Goal: Task Accomplishment & Management: Manage account settings

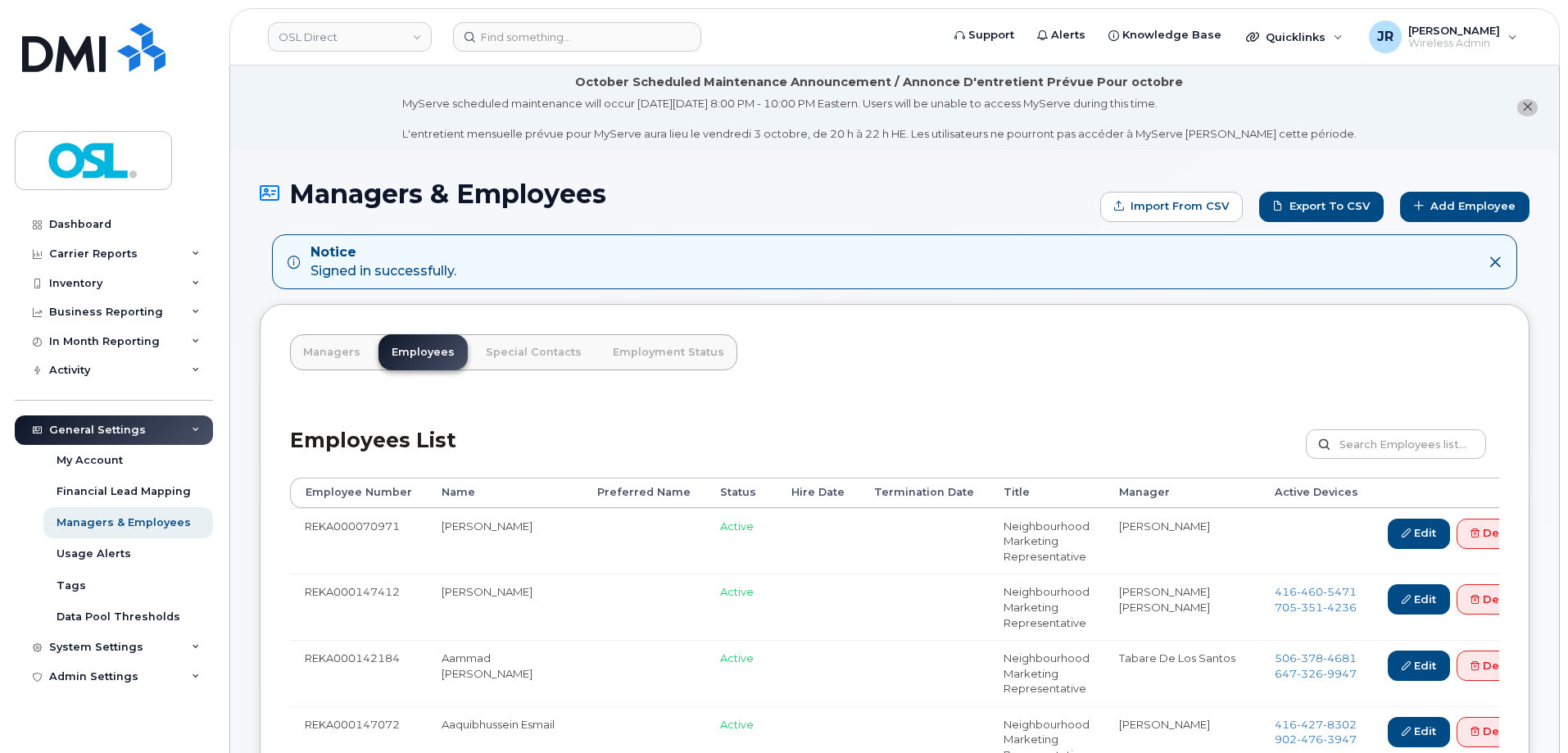
click at [1365, 473] on form "Customize Filter Refresh Export" at bounding box center [1401, 453] width 193 height 48
click at [1377, 443] on input "text" at bounding box center [1396, 444] width 180 height 29
paste input "REKA000150335"
type input "REKA000150335"
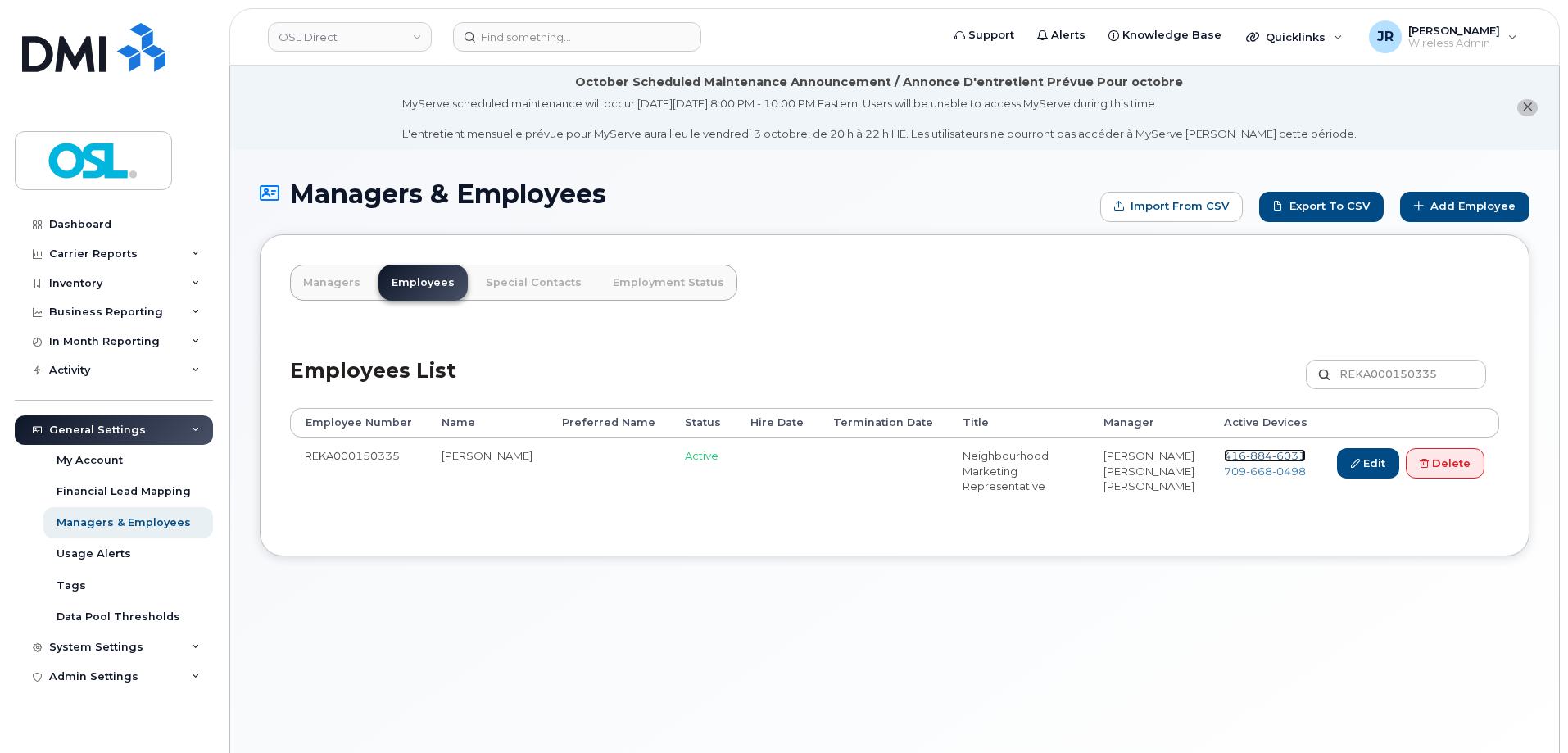
click at [1250, 369] on div "Employees List REKA000150335 Customize Filter Refresh Export Employee Number Na…" at bounding box center [895, 428] width 1209 height 196
click at [1240, 454] on span "416 884 6031" at bounding box center [1265, 455] width 82 height 13
click at [1240, 473] on span "709 668 0498" at bounding box center [1265, 471] width 82 height 13
click at [1447, 467] on link "Delete" at bounding box center [1445, 463] width 78 height 30
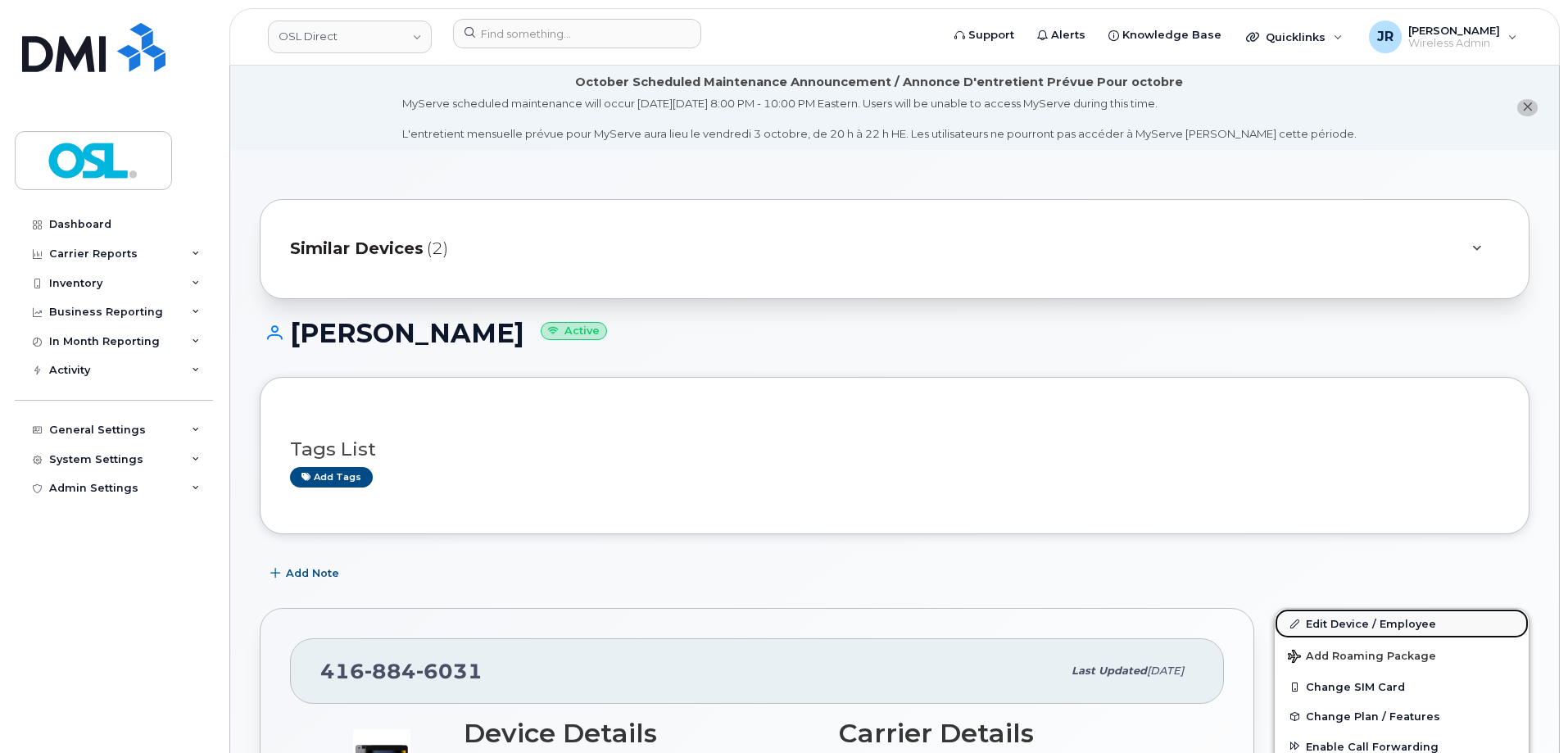
click at [1361, 611] on link "Edit Device / Employee" at bounding box center [1401, 624] width 254 height 29
click at [1341, 618] on link "Edit Device / Employee" at bounding box center [1401, 624] width 254 height 29
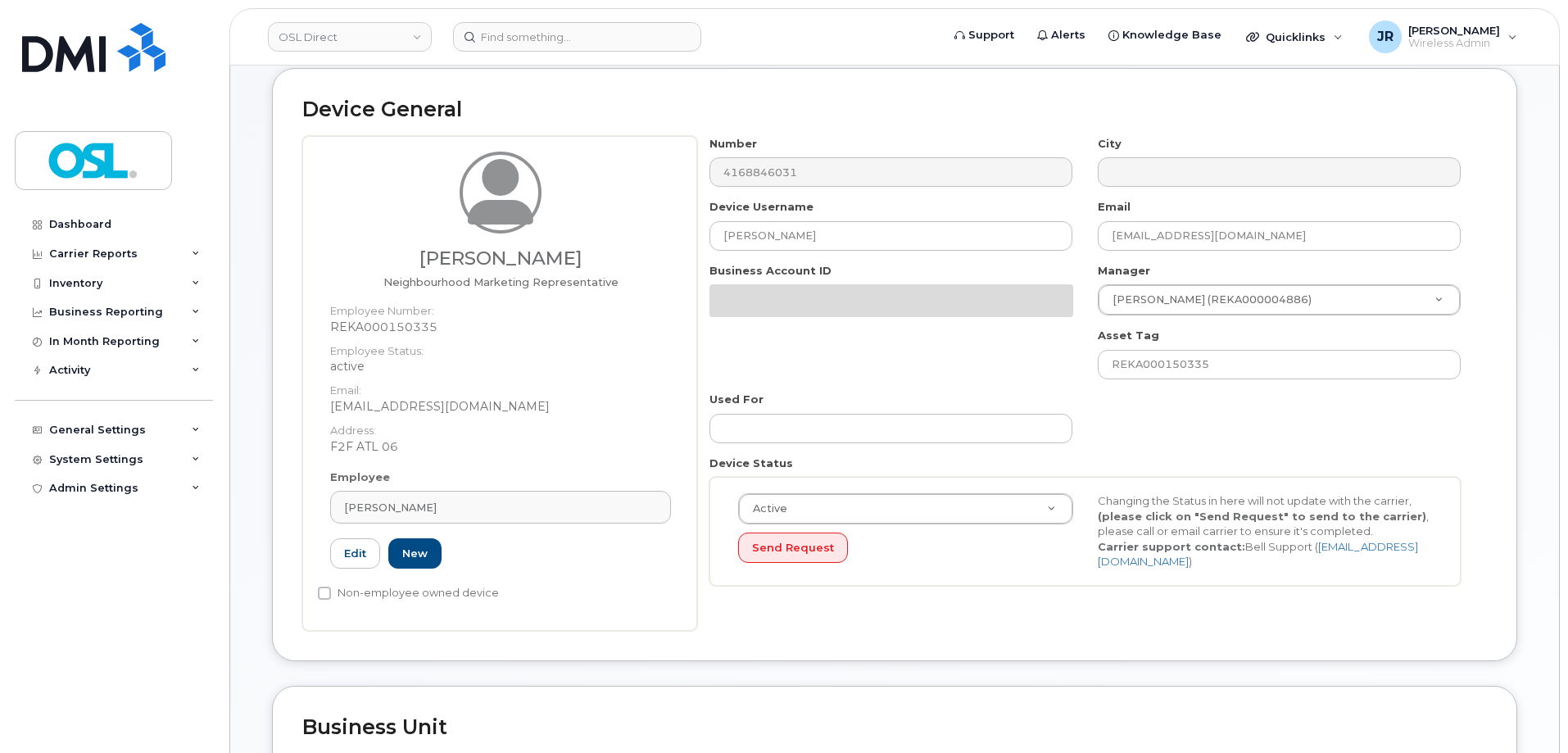
scroll to position [167, 0]
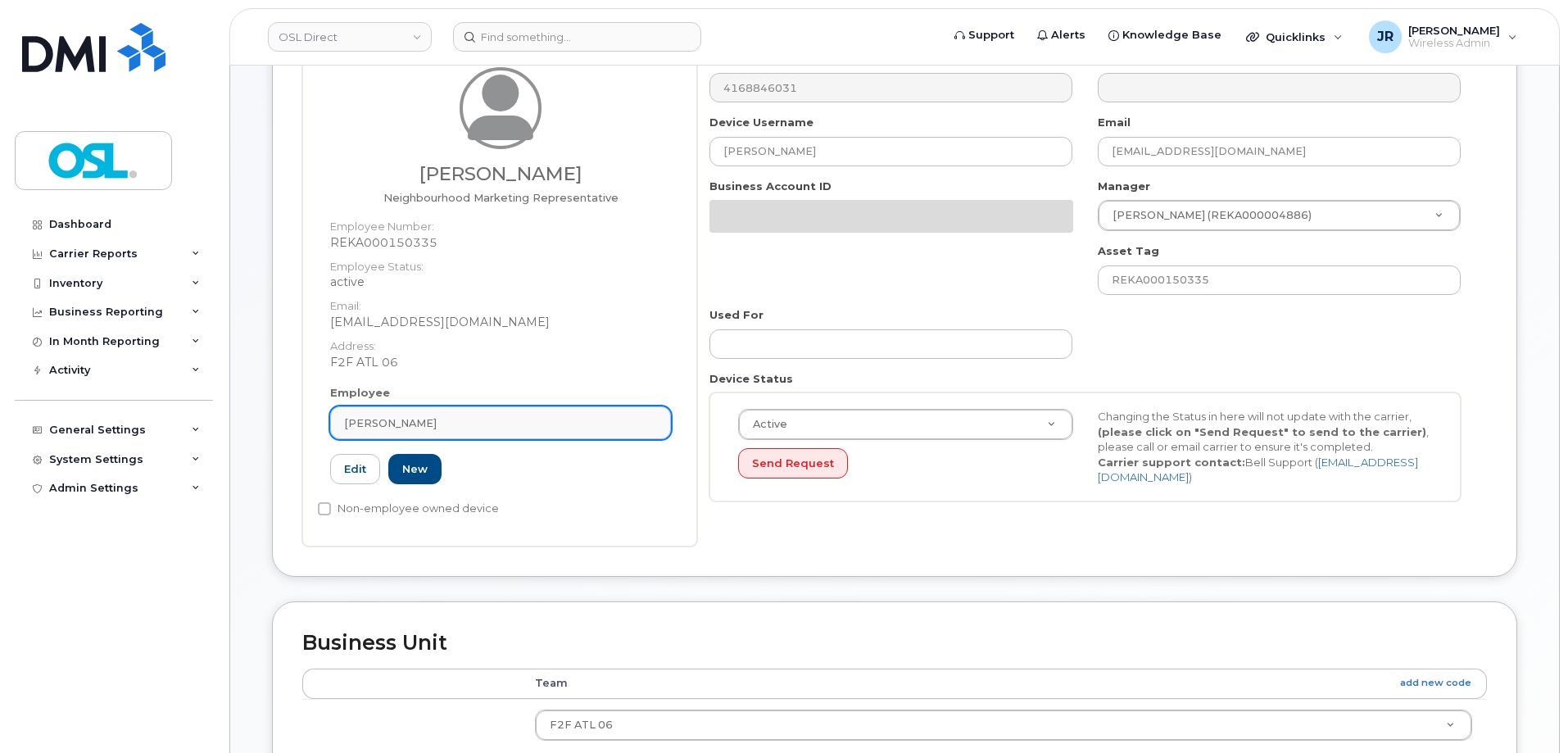
click at [436, 431] on span "[PERSON_NAME]" at bounding box center [390, 424] width 92 height 16
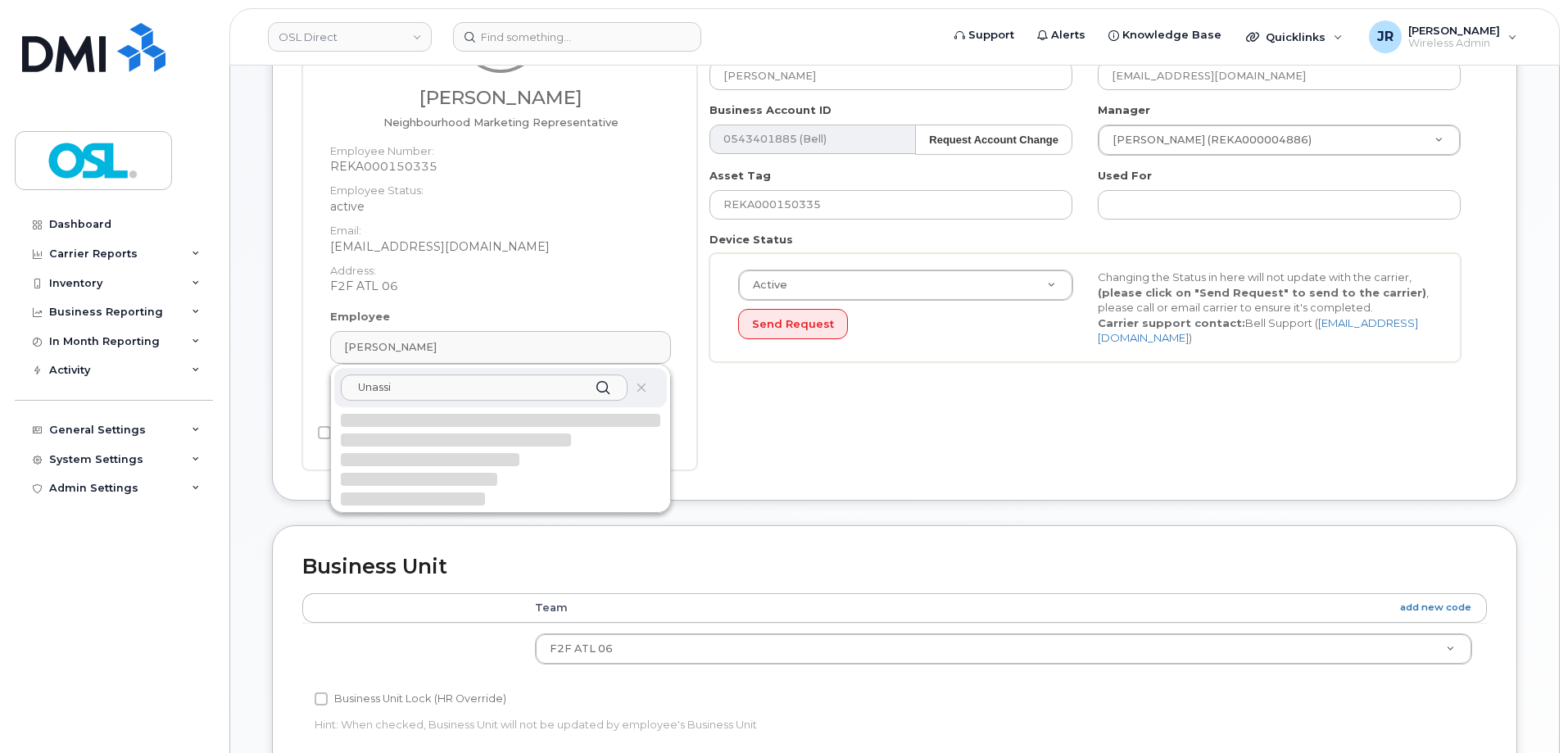
scroll to position [330, 0]
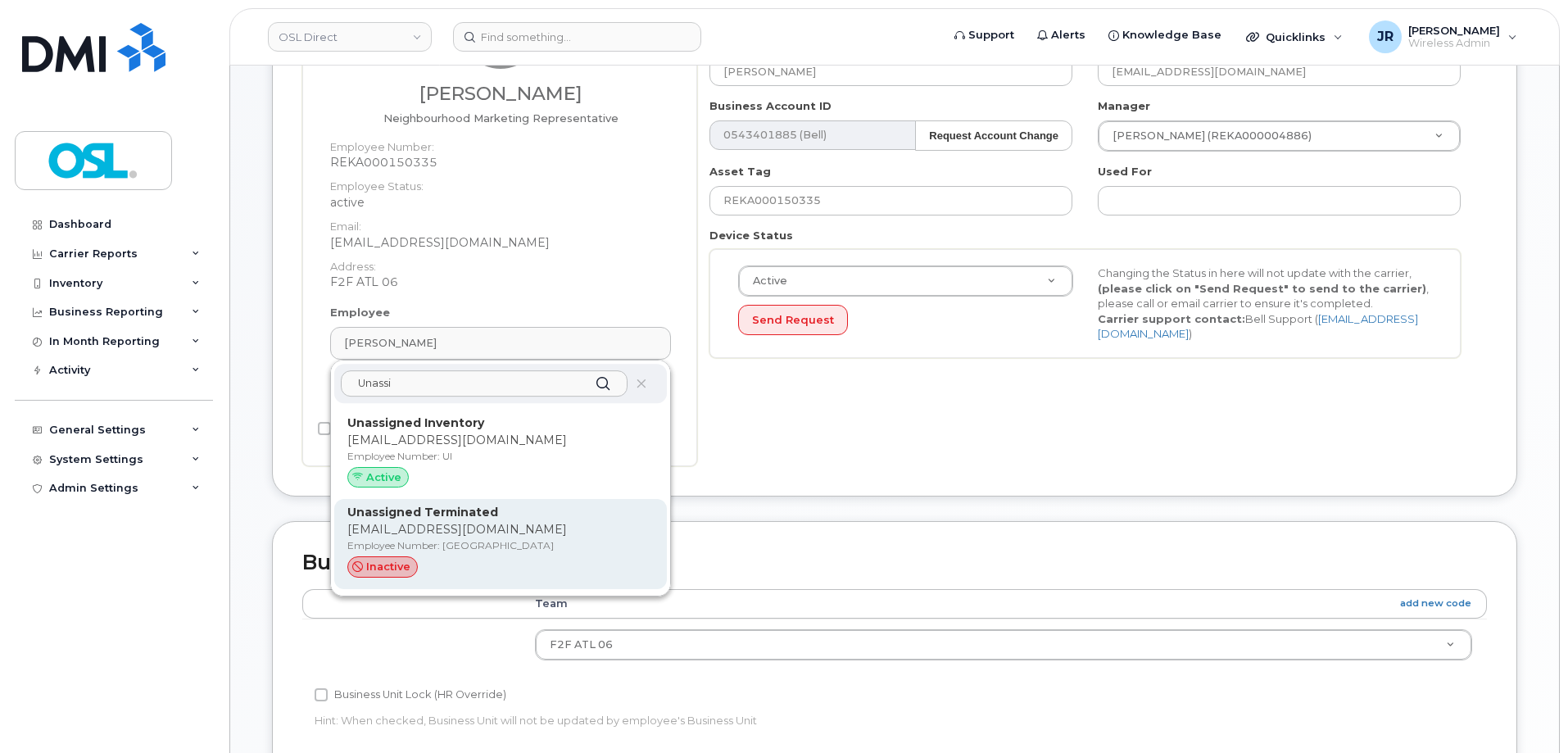
type input "Unassi"
click at [453, 538] on div "Unassigned Terminated support_2@osldirect.com Employee Number: UT inactive" at bounding box center [500, 544] width 307 height 80
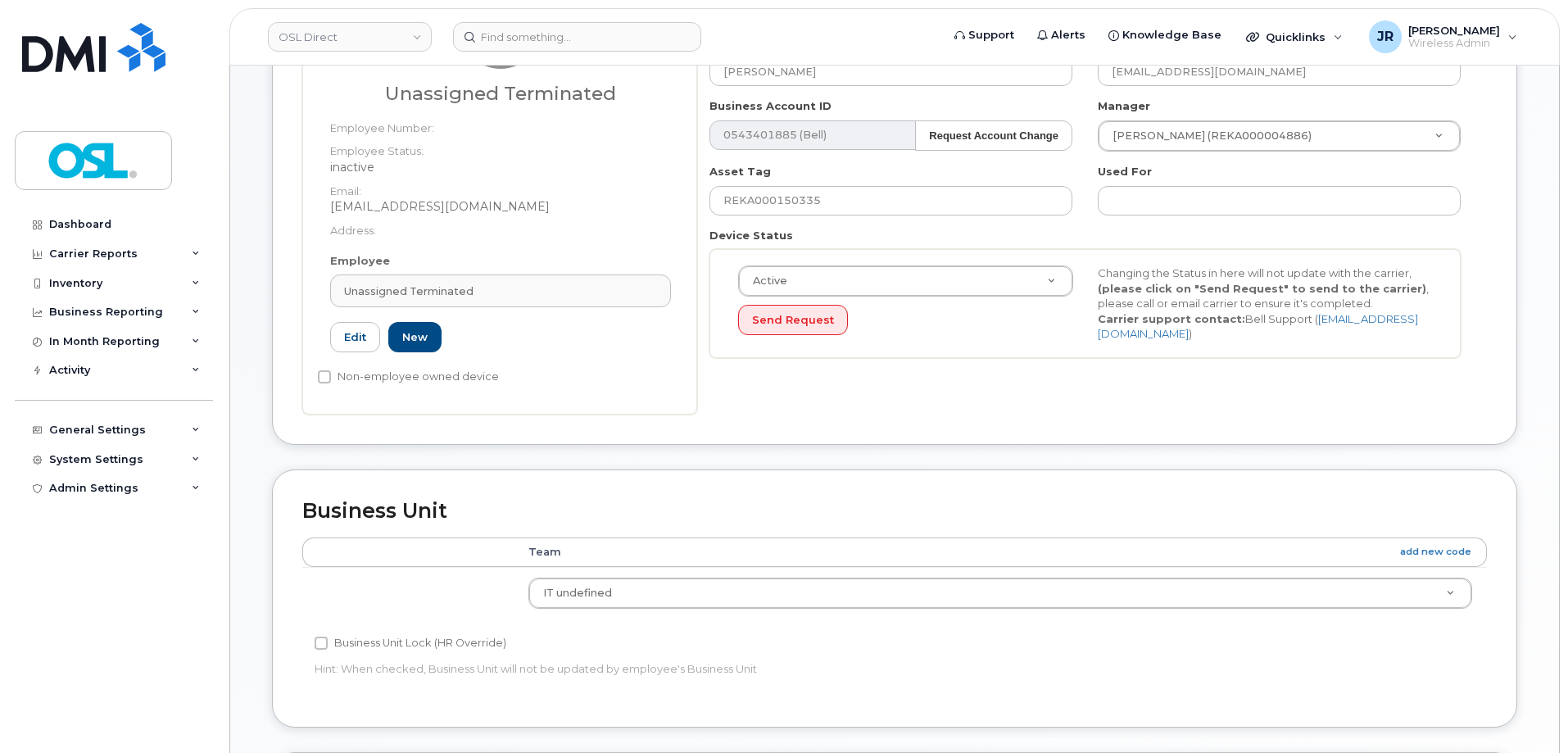
type input "UT"
type input "Unassigned Terminated"
type input "support_2@osldirect.com"
type input "4117510"
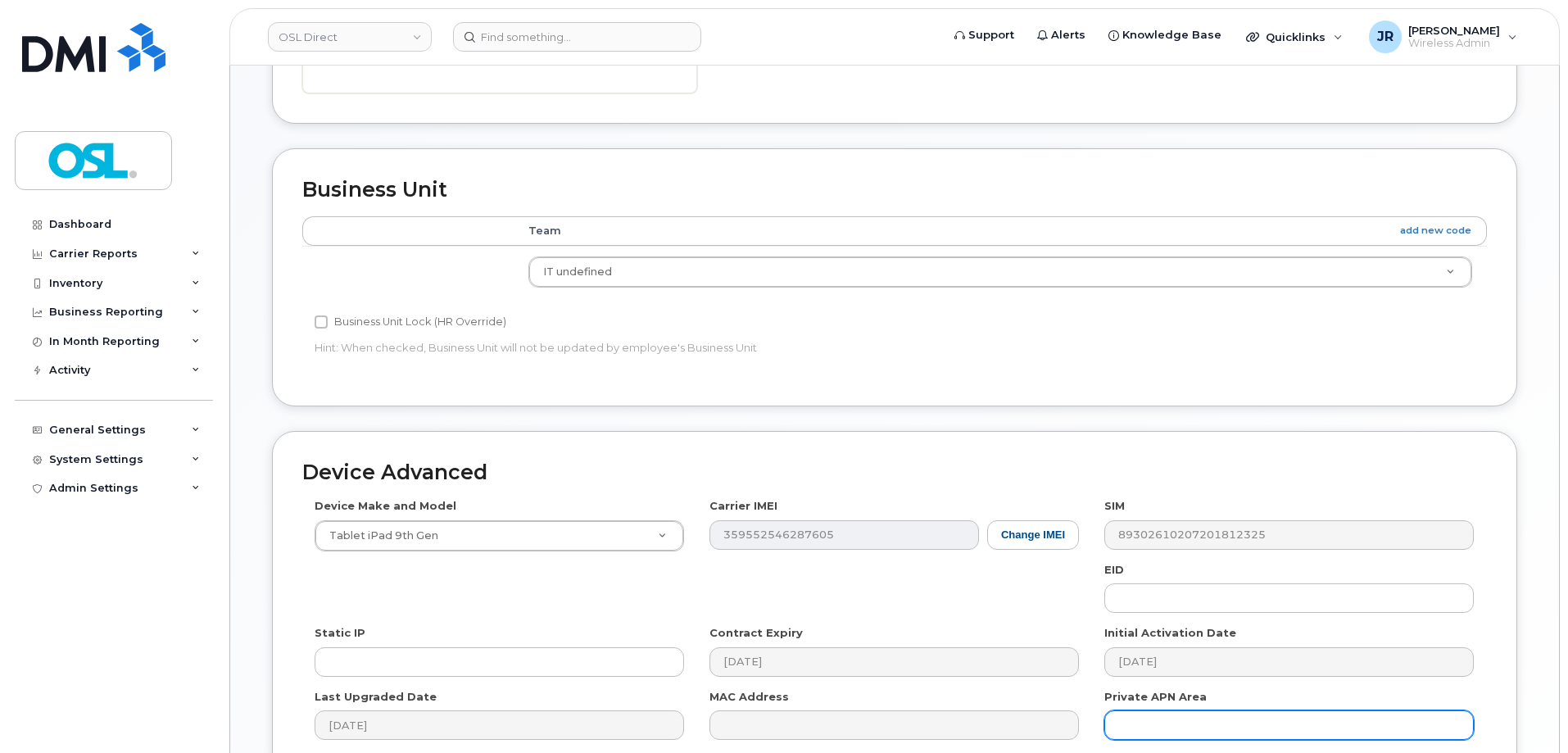
scroll to position [818, 0]
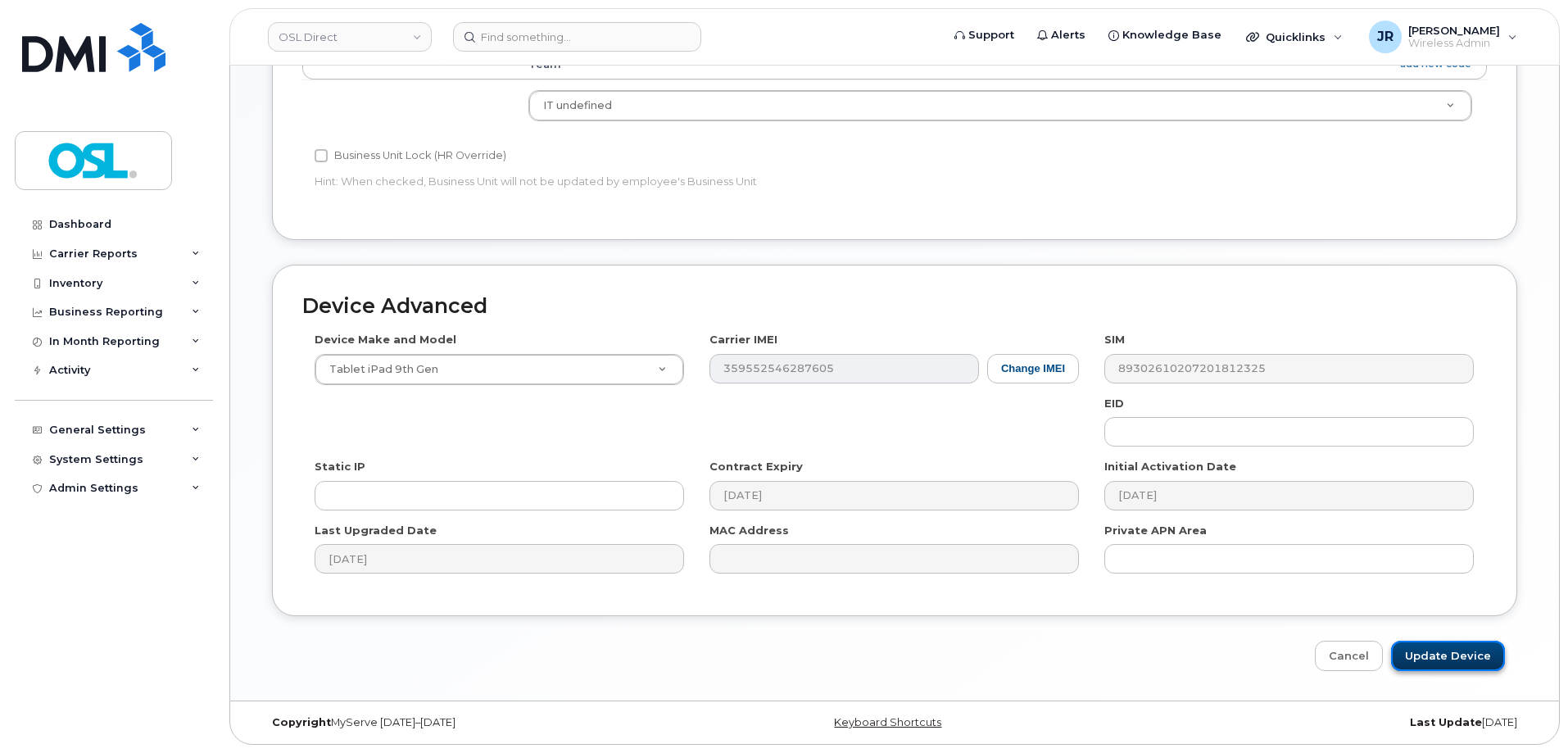
click at [1445, 661] on input "Update Device" at bounding box center [1447, 656] width 114 height 30
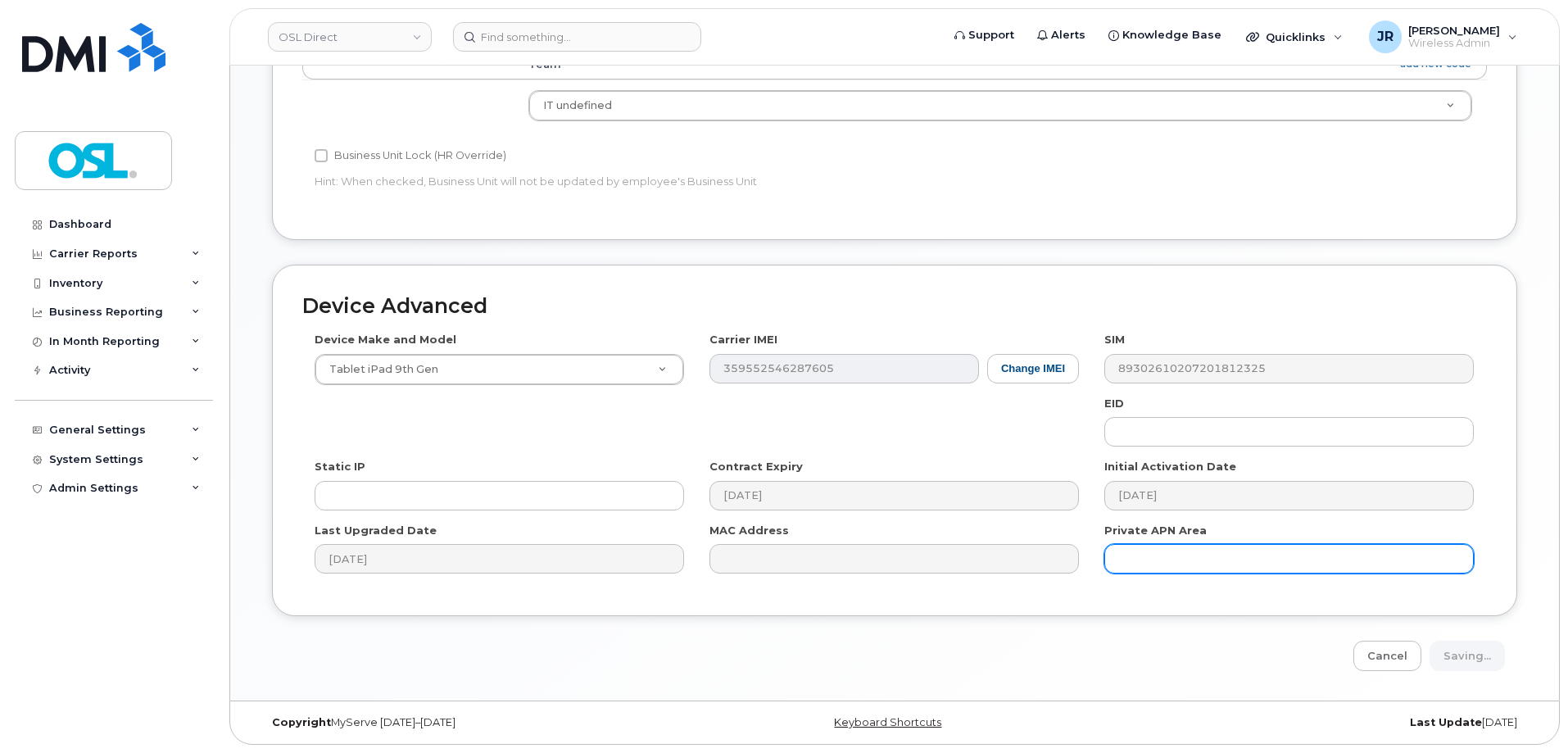
type input "Saving..."
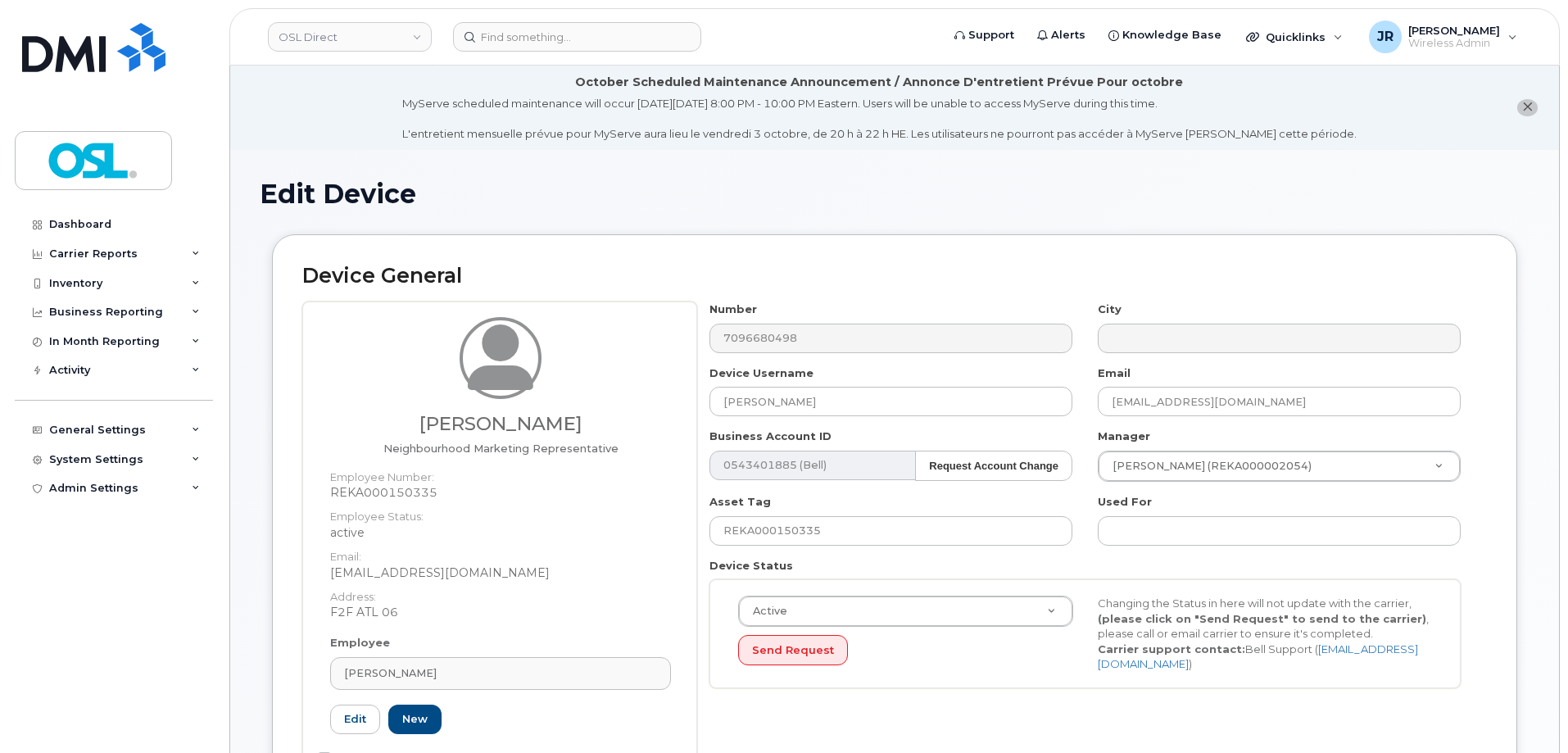
click at [538, 681] on link "[PERSON_NAME]" at bounding box center [501, 673] width 341 height 32
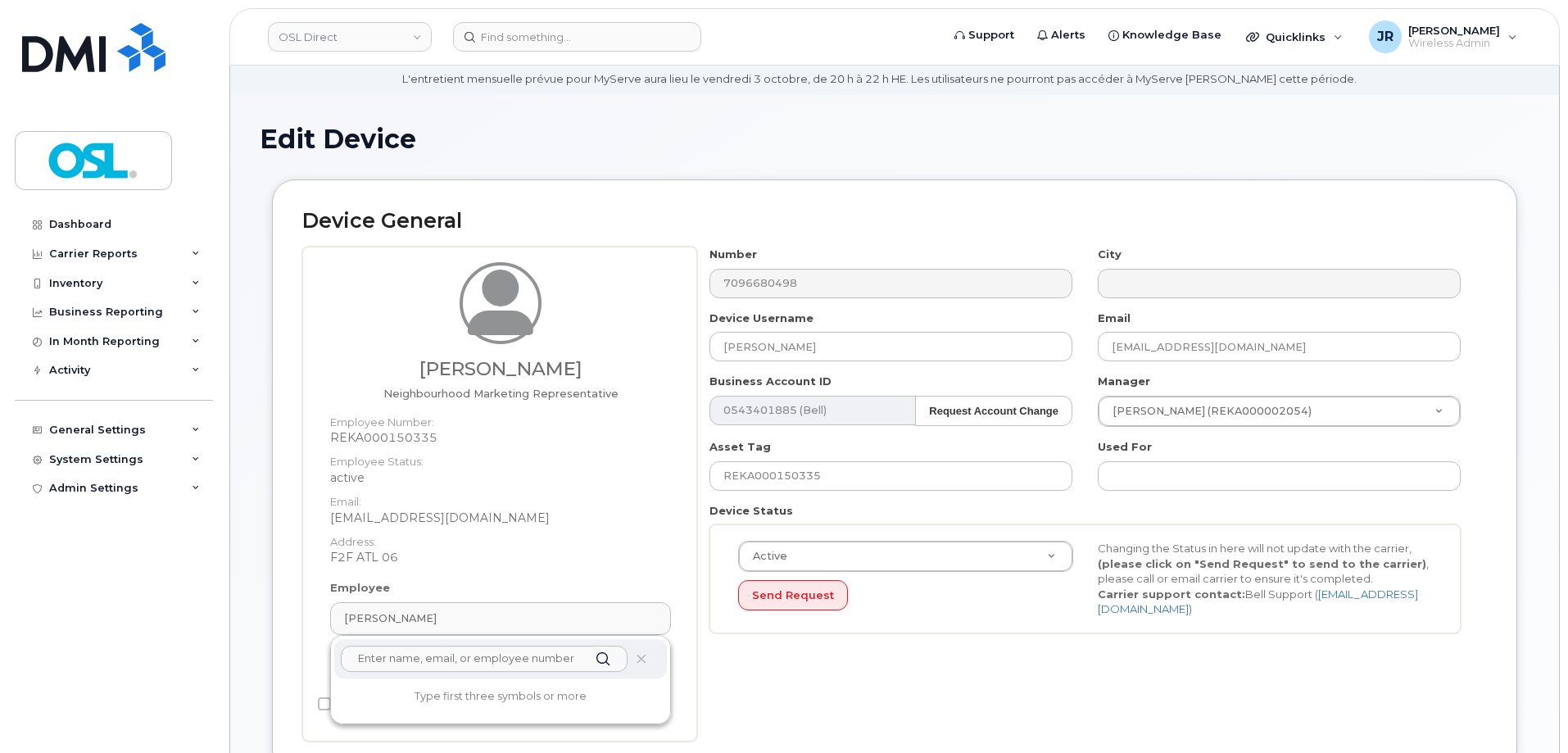
scroll to position [491, 0]
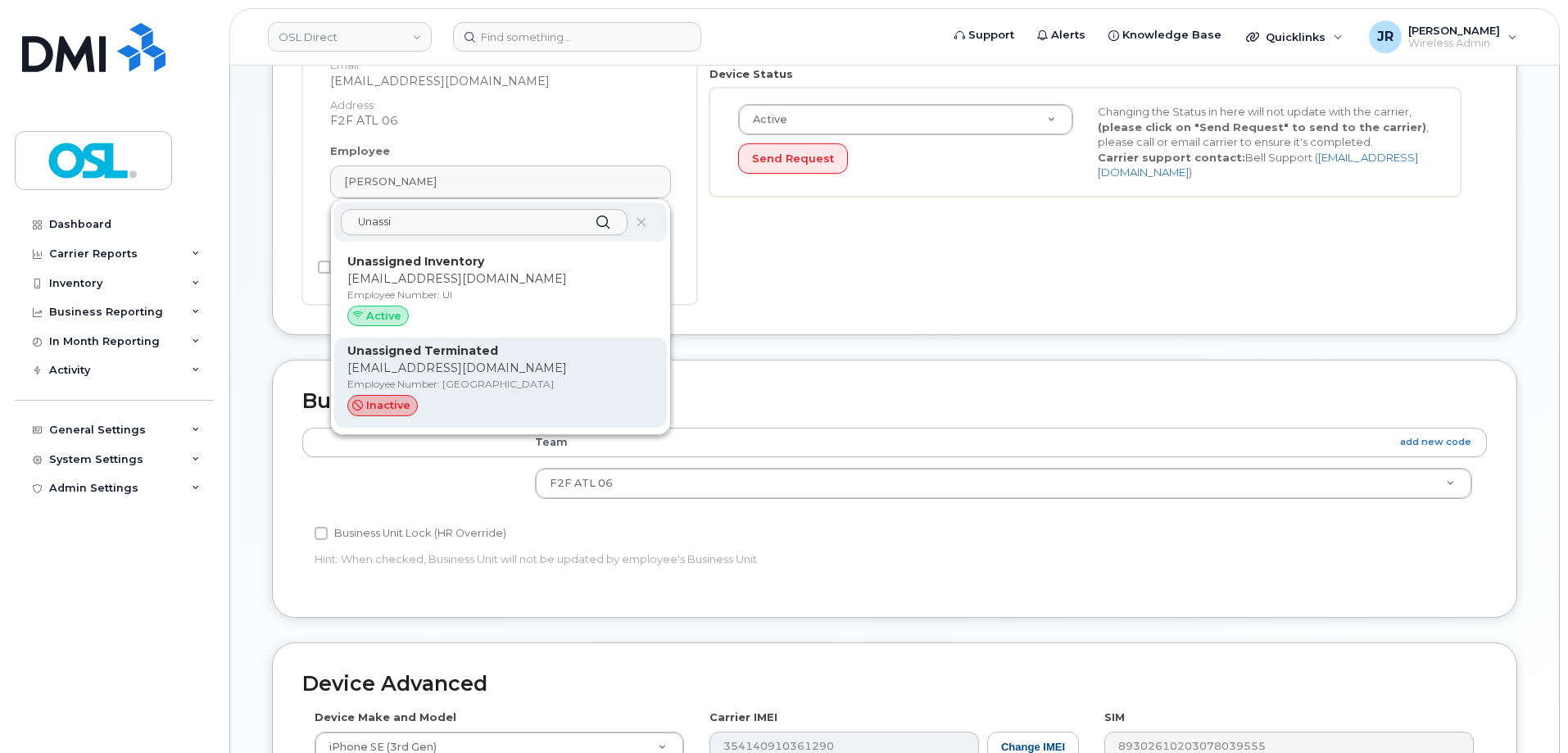
type input "Unassi"
click at [467, 381] on p "Employee Number: UT" at bounding box center [500, 383] width 307 height 15
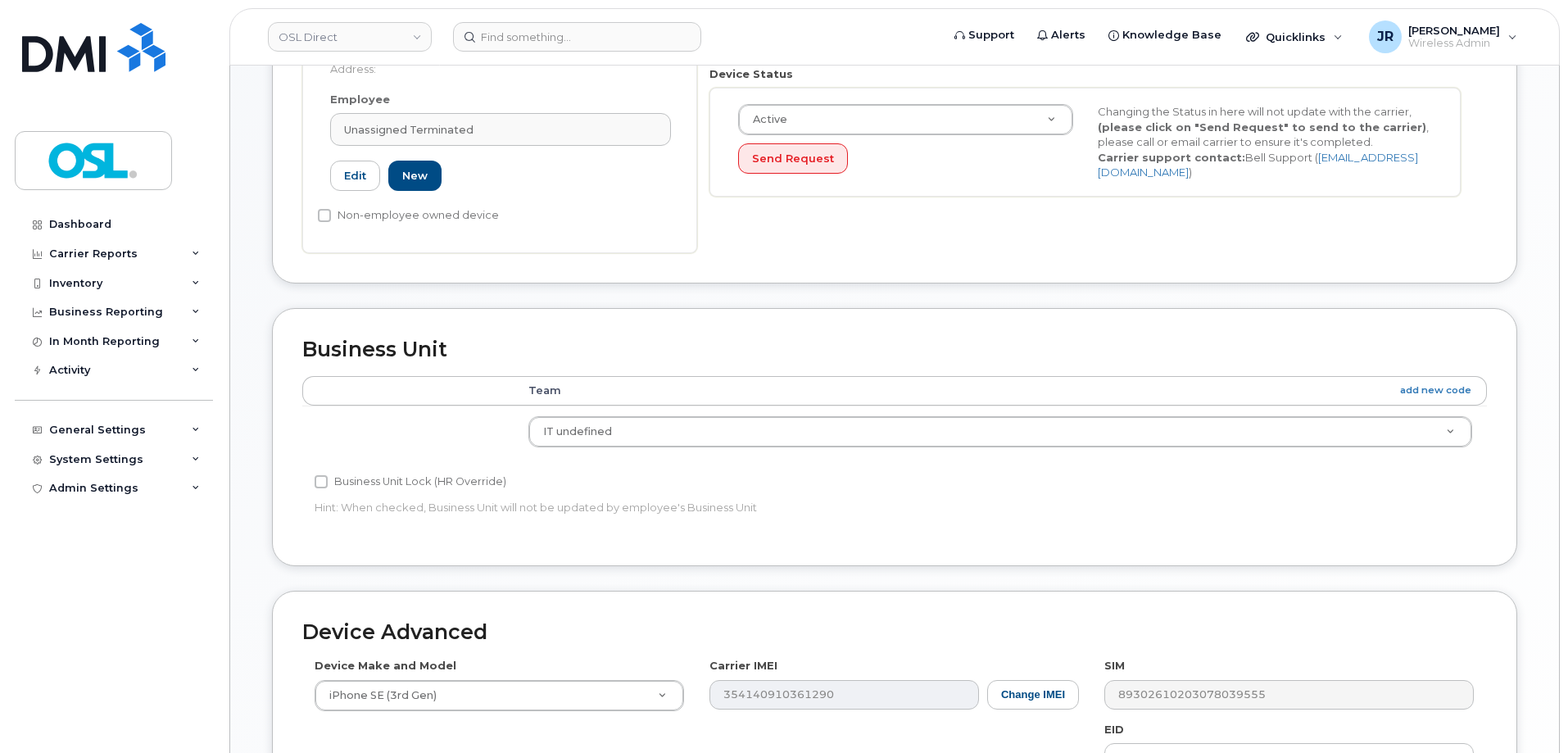
type input "UT"
type input "Unassigned Terminated"
type input "support_2@osldirect.com"
type input "4117510"
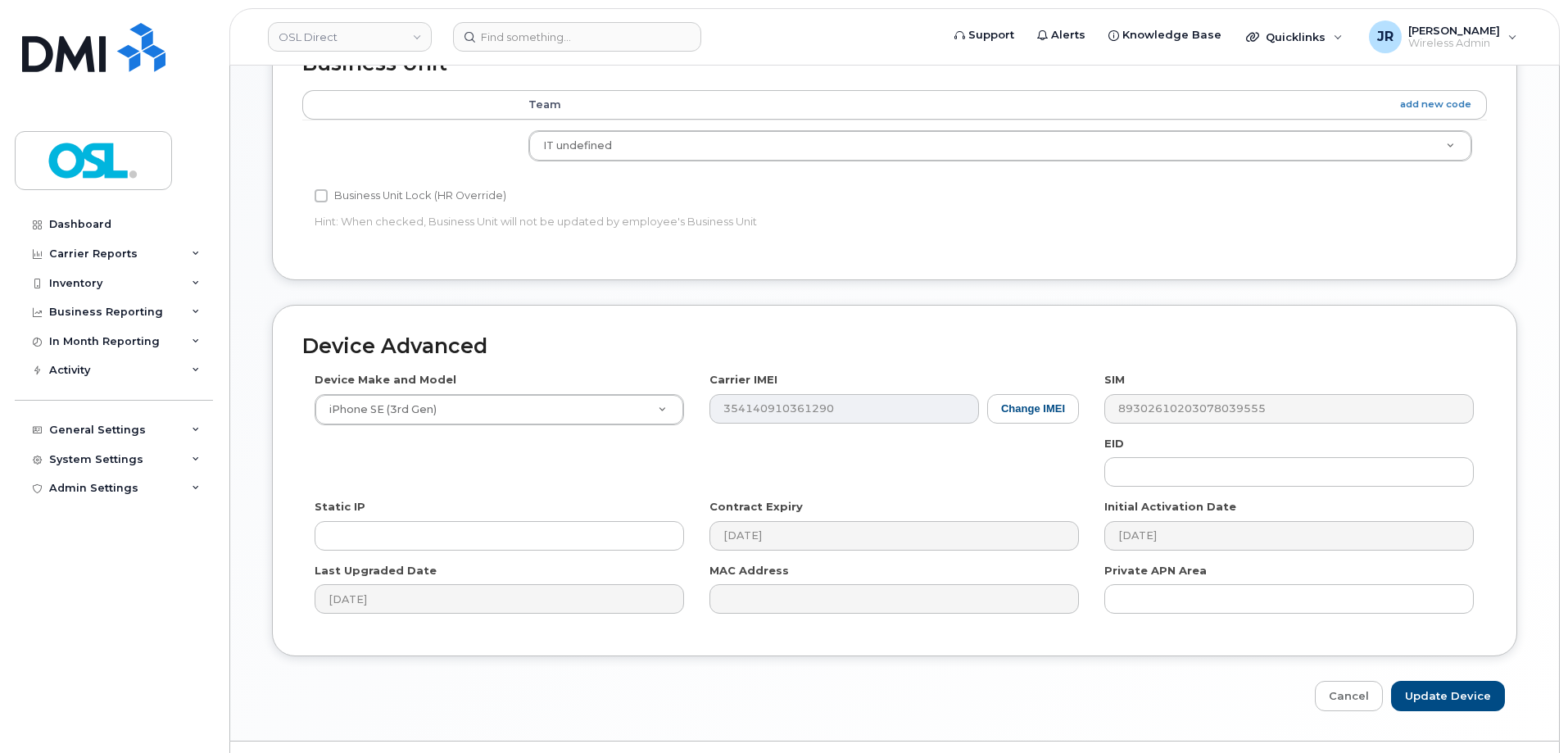
scroll to position [818, 0]
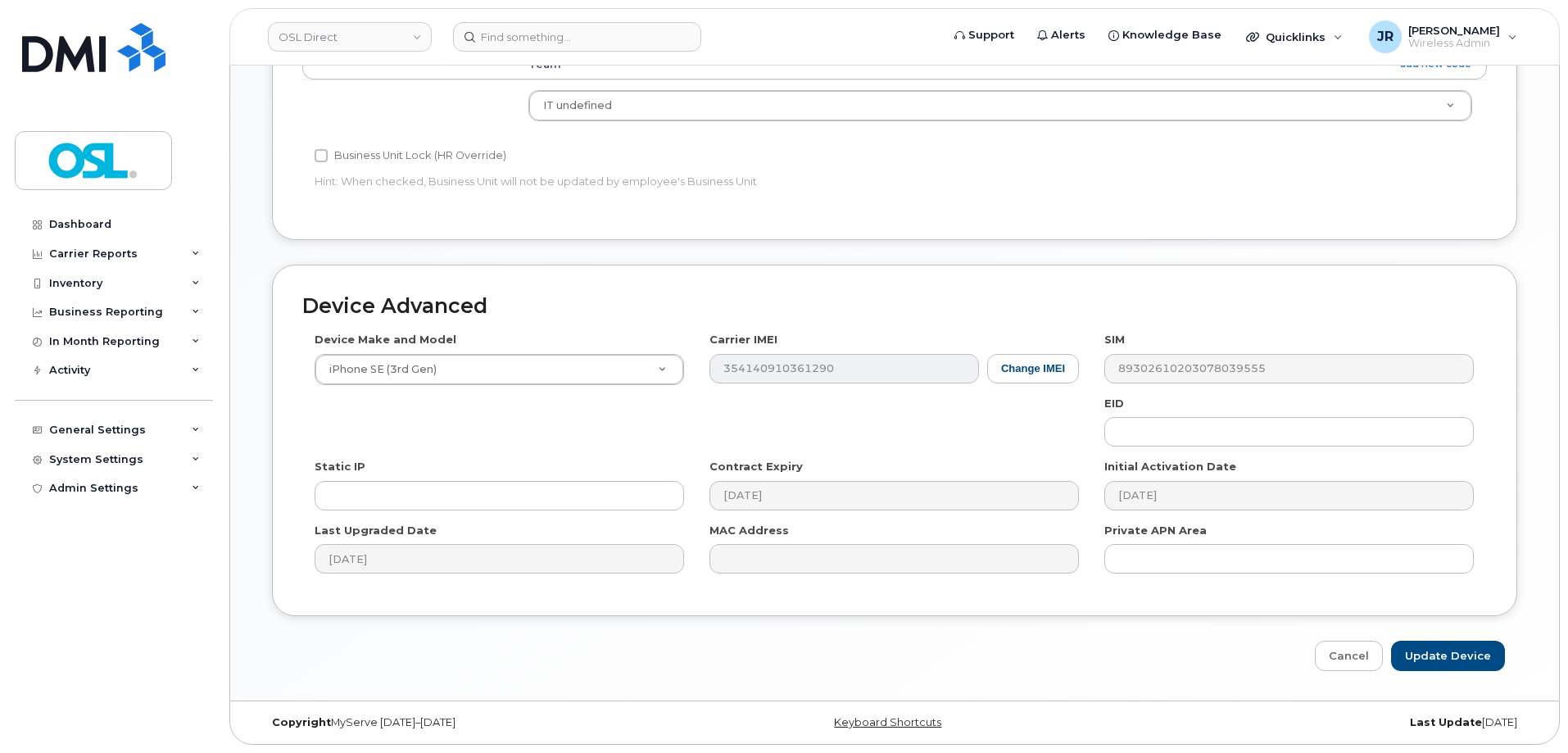
click at [1485, 637] on div "Device Advanced Device Make and Model iPhone SE (3rd Gen) Android TCL 502 Watch…" at bounding box center [895, 468] width 1270 height 407
click at [1474, 652] on input "Update Device" at bounding box center [1447, 656] width 114 height 30
type input "Saving..."
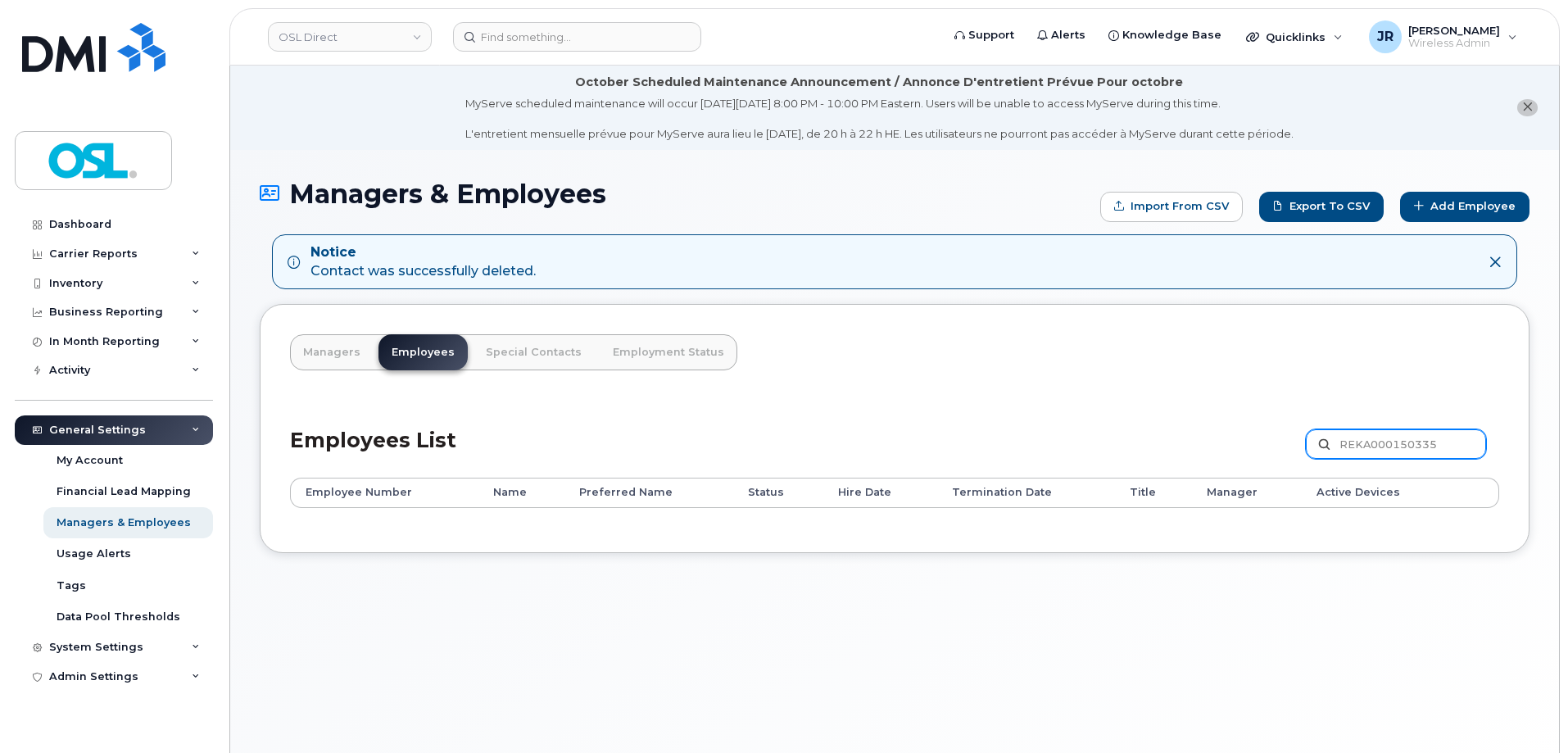
click at [1385, 434] on input "REKA000150335" at bounding box center [1396, 444] width 180 height 29
paste input "009524"
type input "REKA000009524"
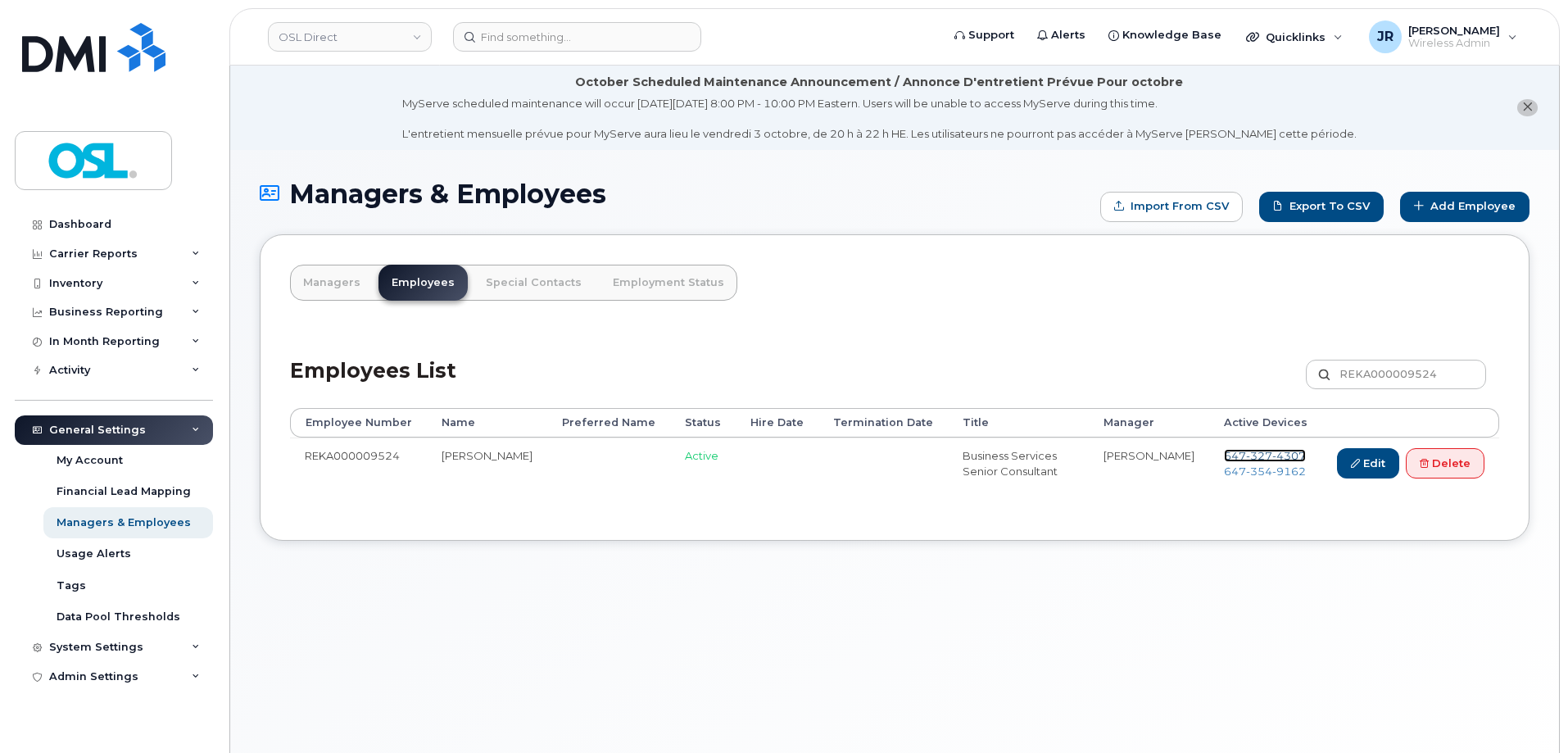
click at [1230, 453] on span "[PHONE_NUMBER]" at bounding box center [1265, 455] width 82 height 13
click at [1235, 467] on span "[PHONE_NUMBER]" at bounding box center [1265, 471] width 82 height 13
click at [1463, 456] on link "Delete" at bounding box center [1445, 463] width 78 height 30
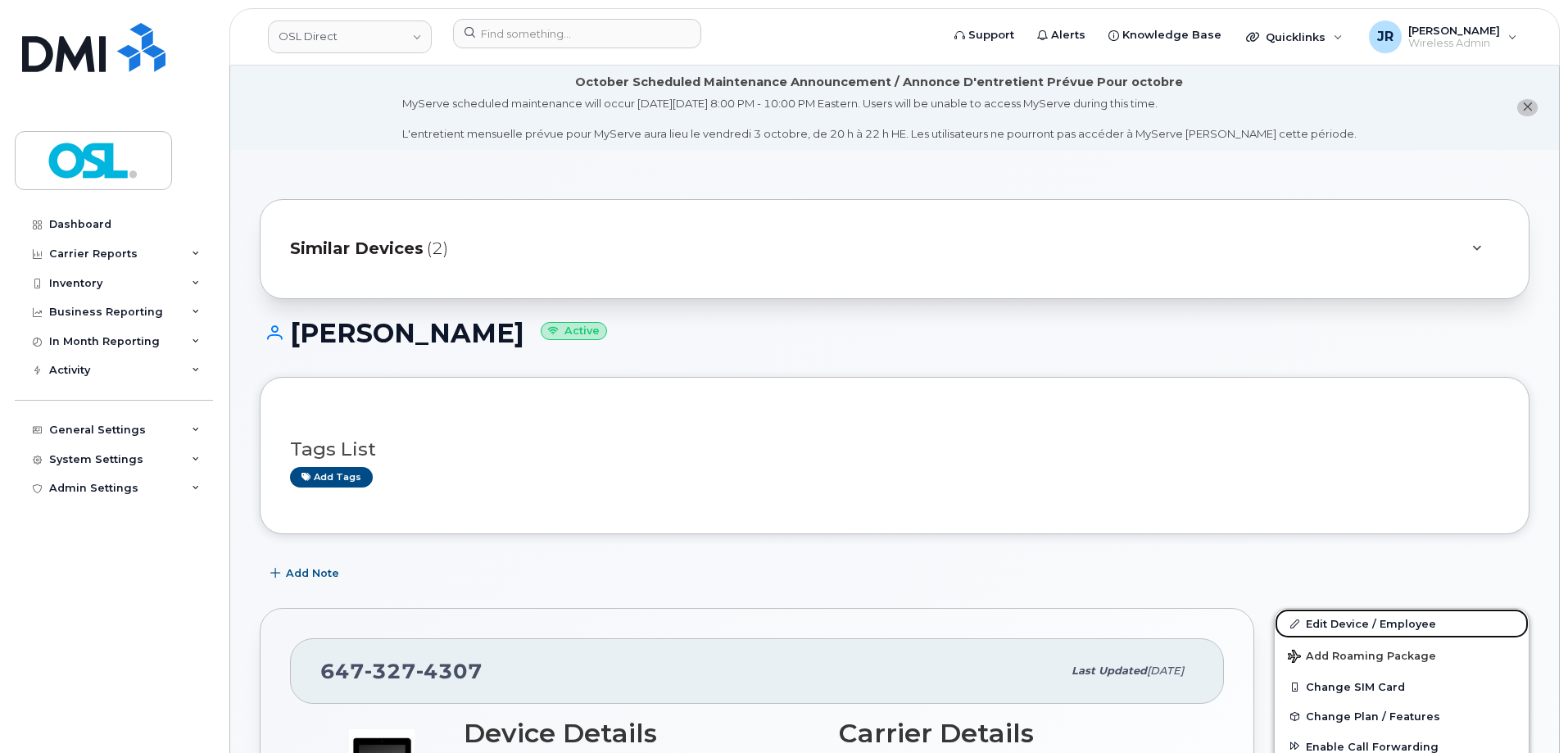
drag, startPoint x: 1323, startPoint y: 628, endPoint x: 1336, endPoint y: 164, distance: 464.2
click at [1324, 628] on link "Edit Device / Employee" at bounding box center [1401, 624] width 254 height 29
click at [1322, 618] on link "Edit Device / Employee" at bounding box center [1401, 624] width 254 height 29
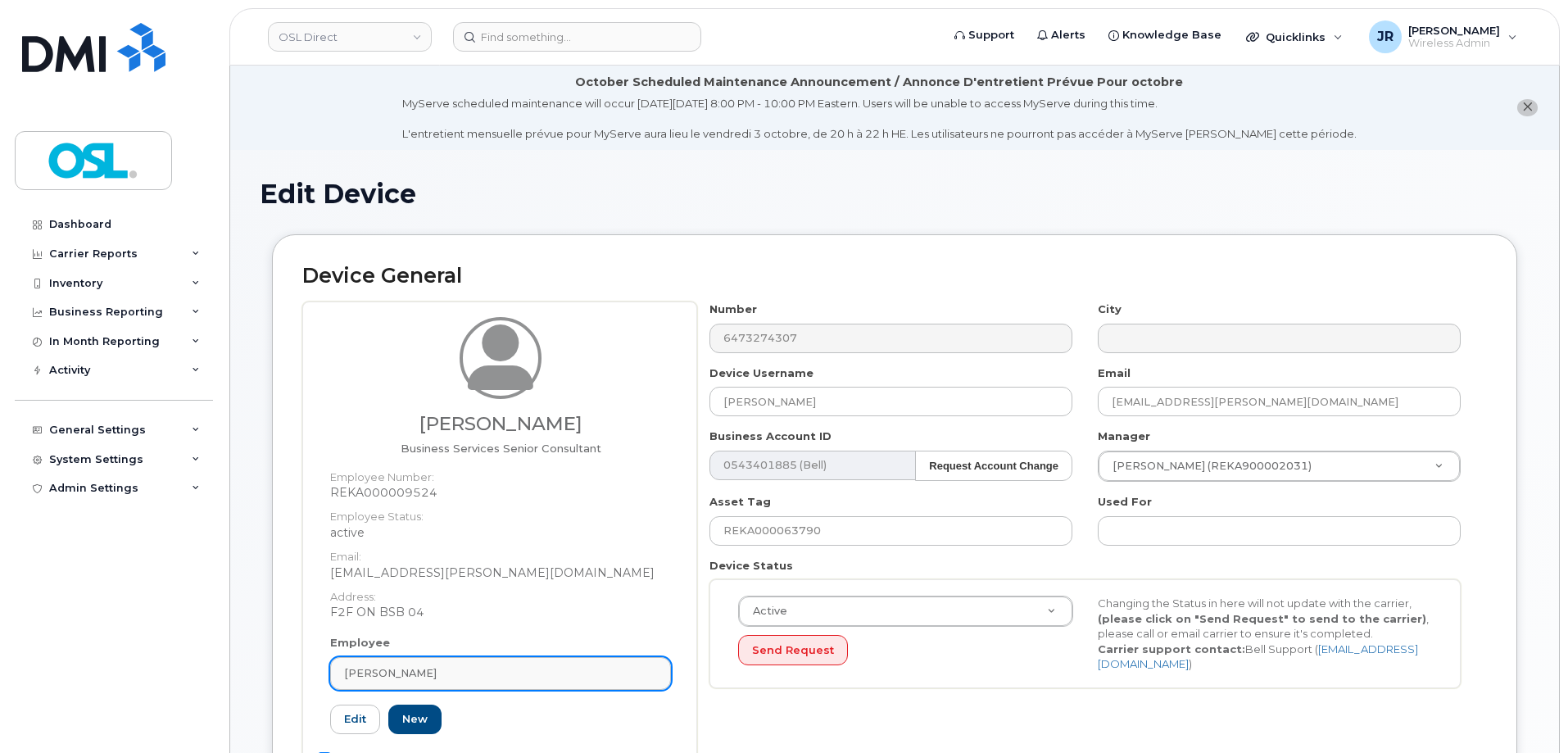
click at [500, 660] on link "[PERSON_NAME]" at bounding box center [501, 673] width 341 height 32
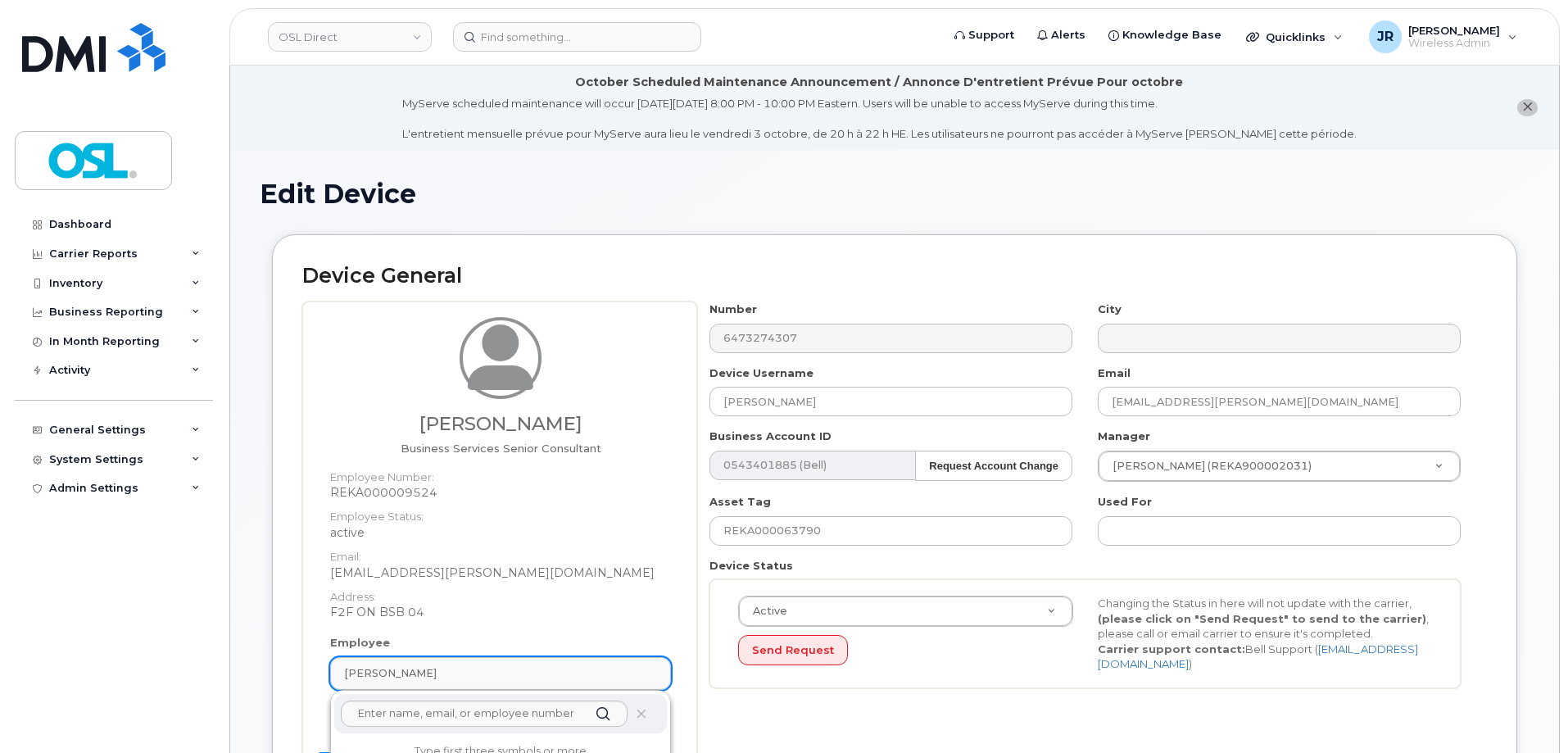
click at [486, 682] on link "[PERSON_NAME]" at bounding box center [501, 673] width 341 height 32
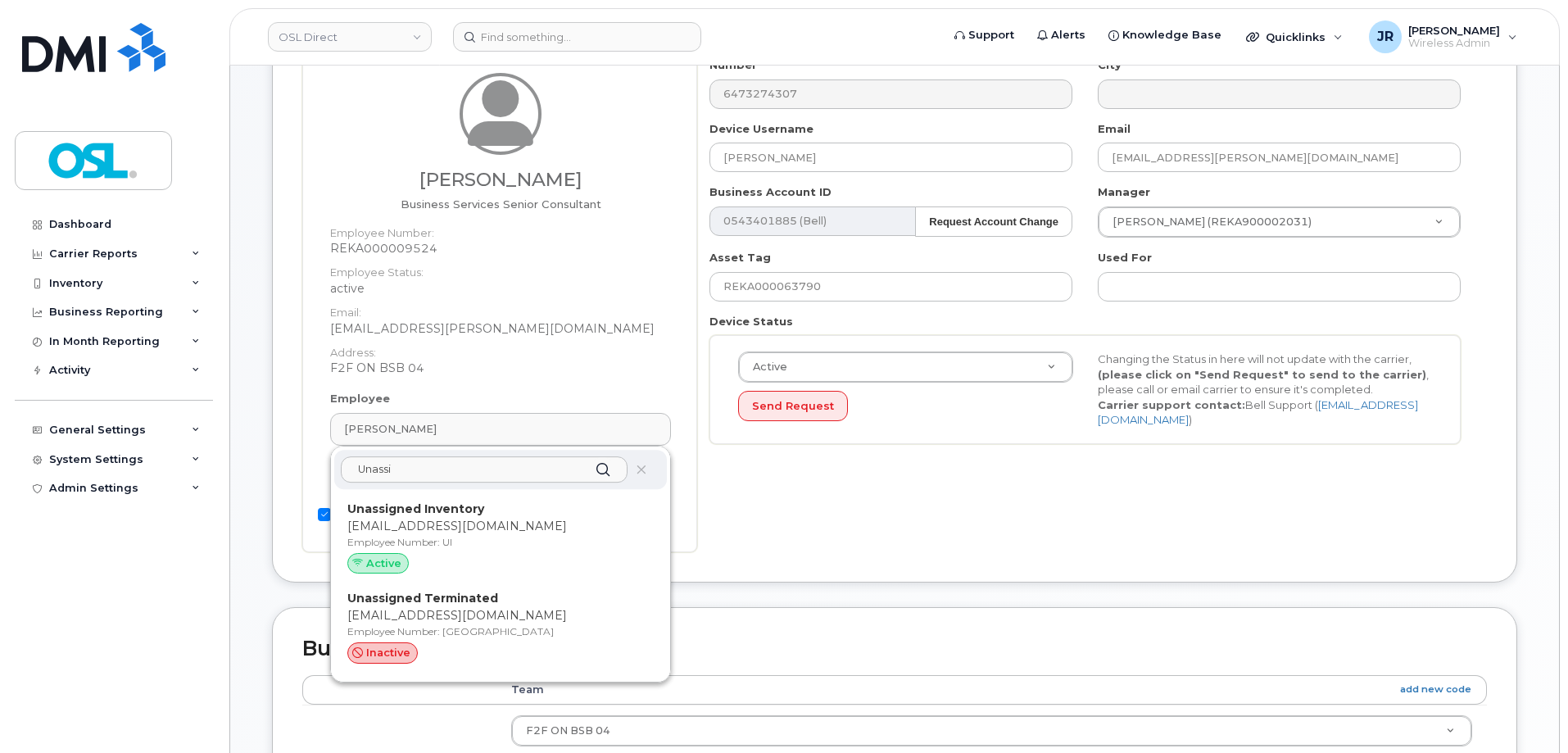
scroll to position [246, 0]
type input "Unassi"
click at [486, 607] on p "[EMAIL_ADDRESS][DOMAIN_NAME]" at bounding box center [500, 615] width 307 height 18
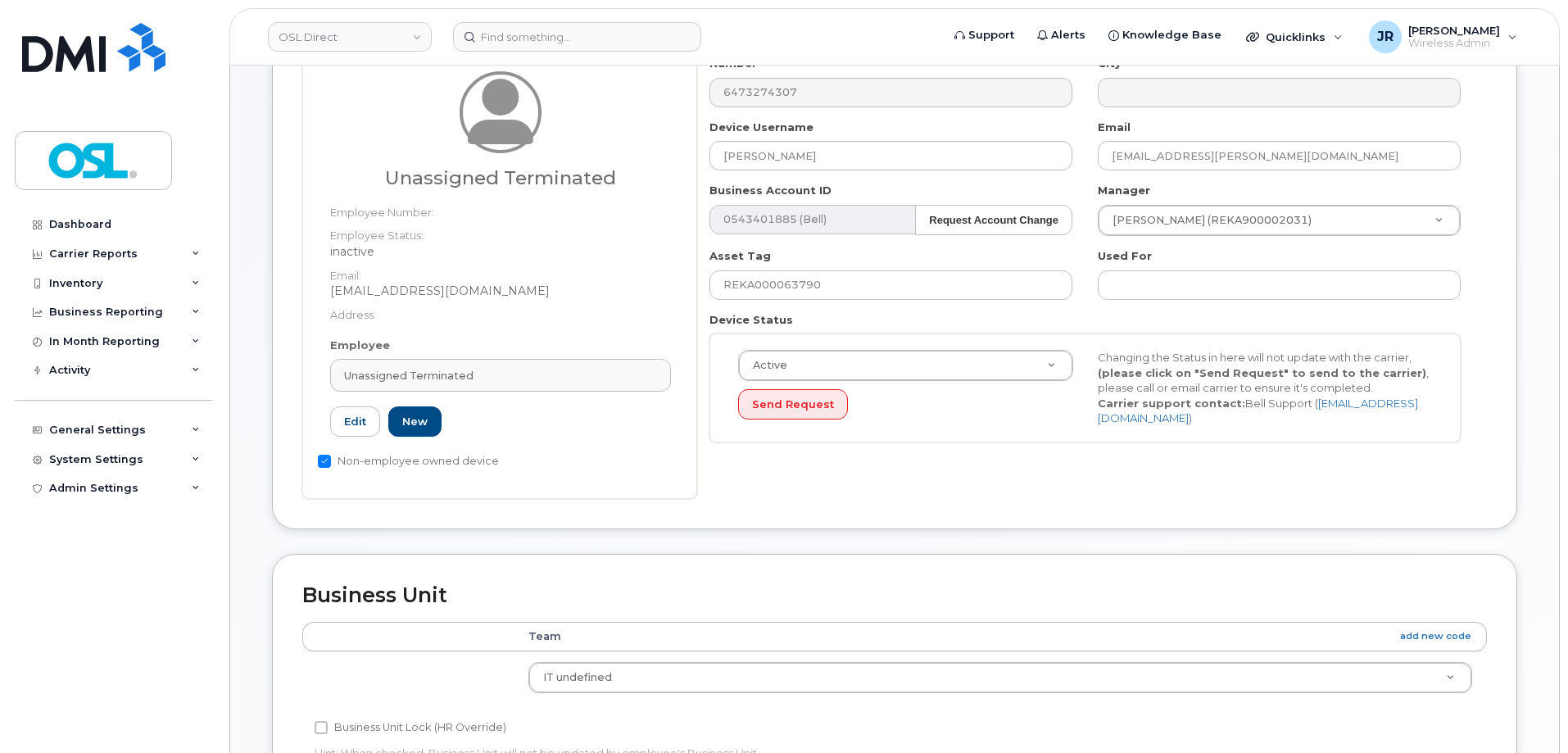
type input "UT"
type input "Unassigned Terminated"
type input "[EMAIL_ADDRESS][DOMAIN_NAME]"
type input "4117510"
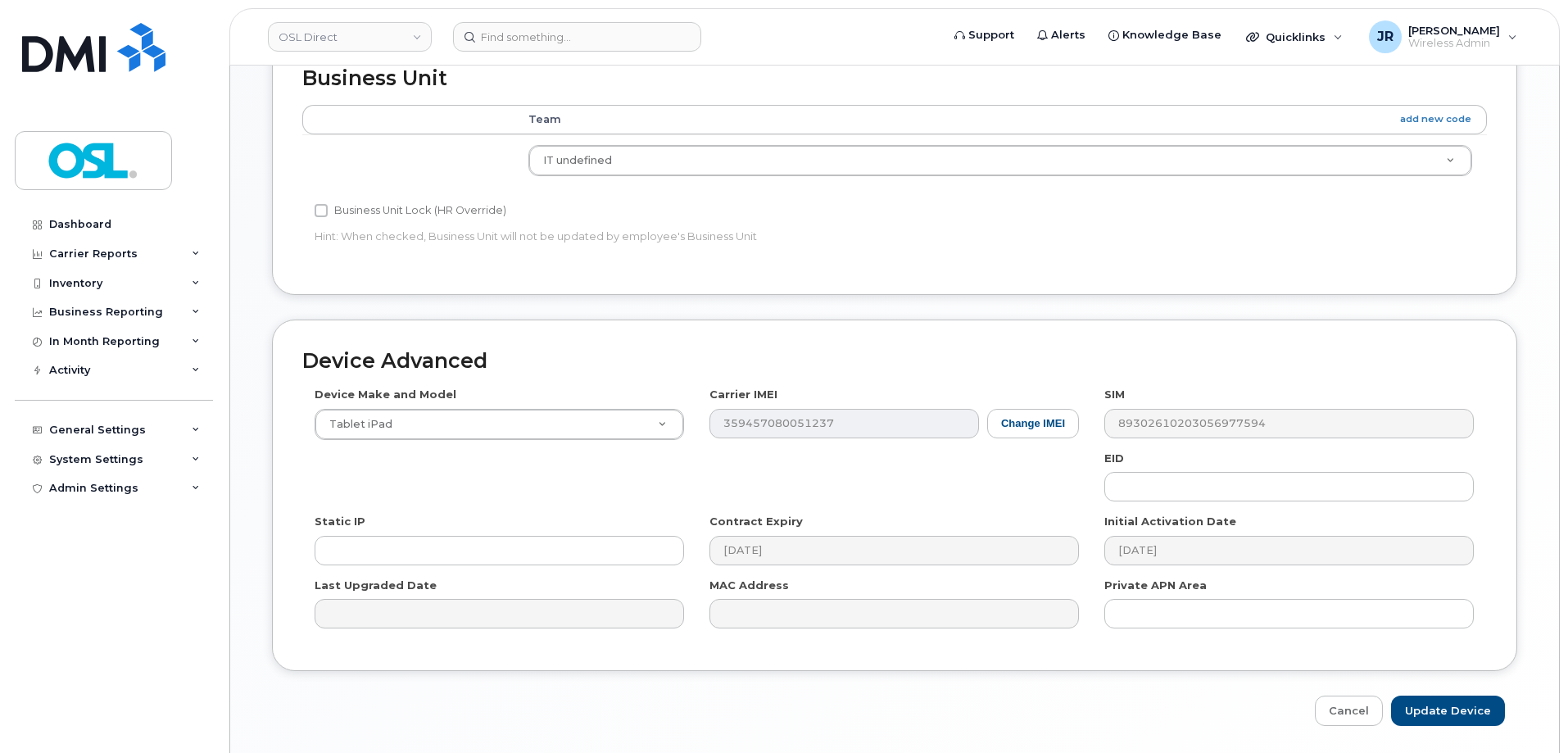
scroll to position [818, 0]
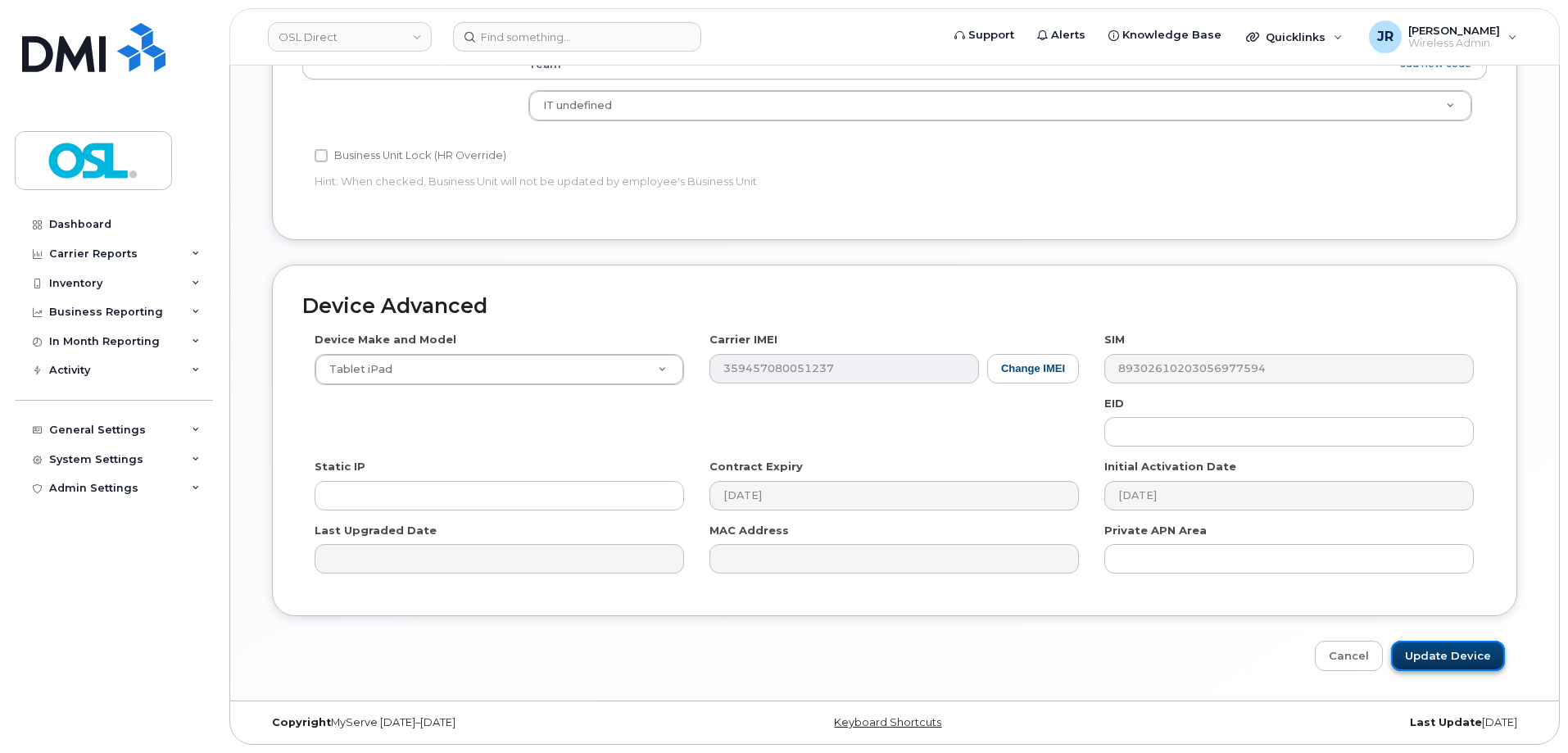
click at [1499, 656] on input "Update Device" at bounding box center [1447, 656] width 114 height 30
type input "Saving..."
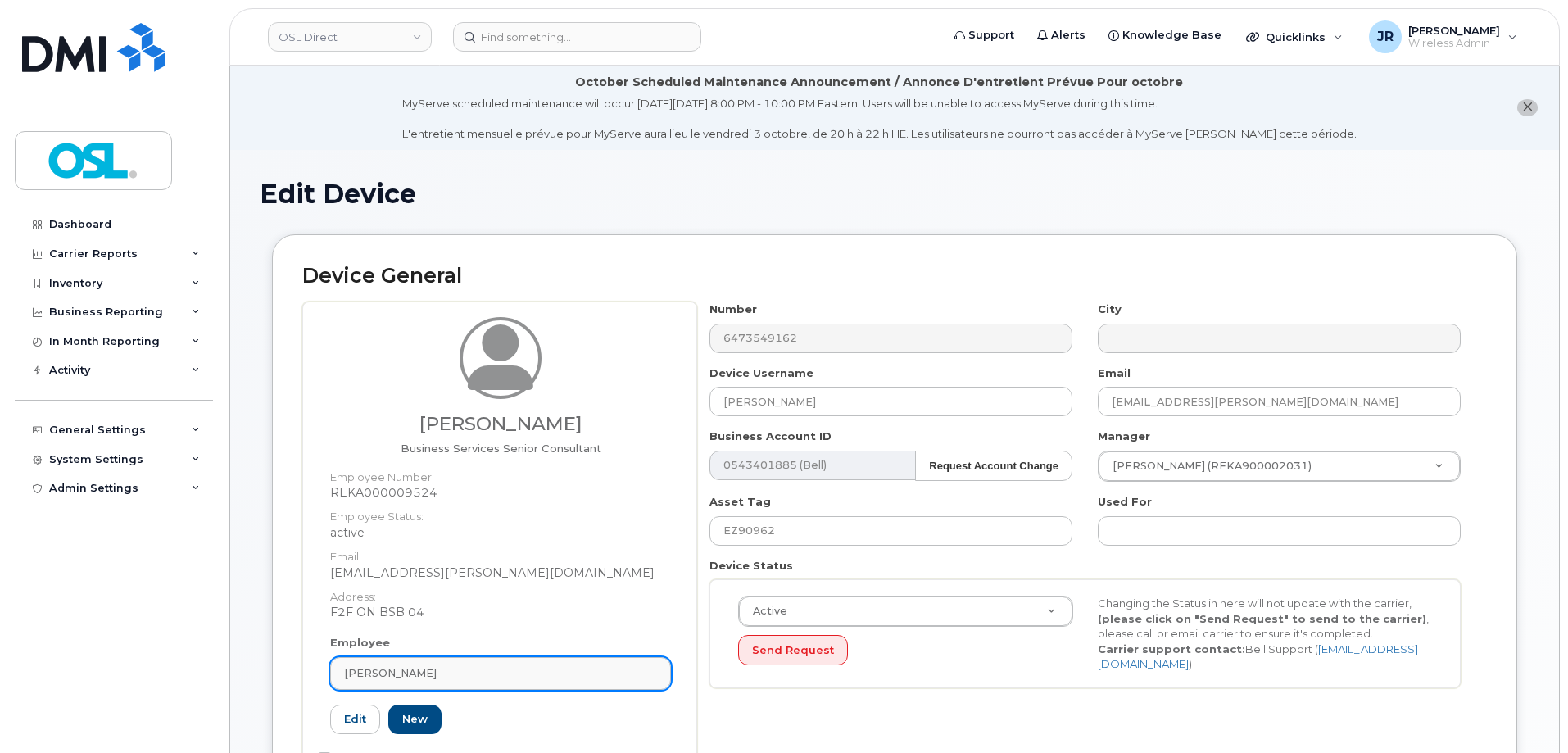
click at [609, 668] on div "[PERSON_NAME]" at bounding box center [500, 674] width 313 height 16
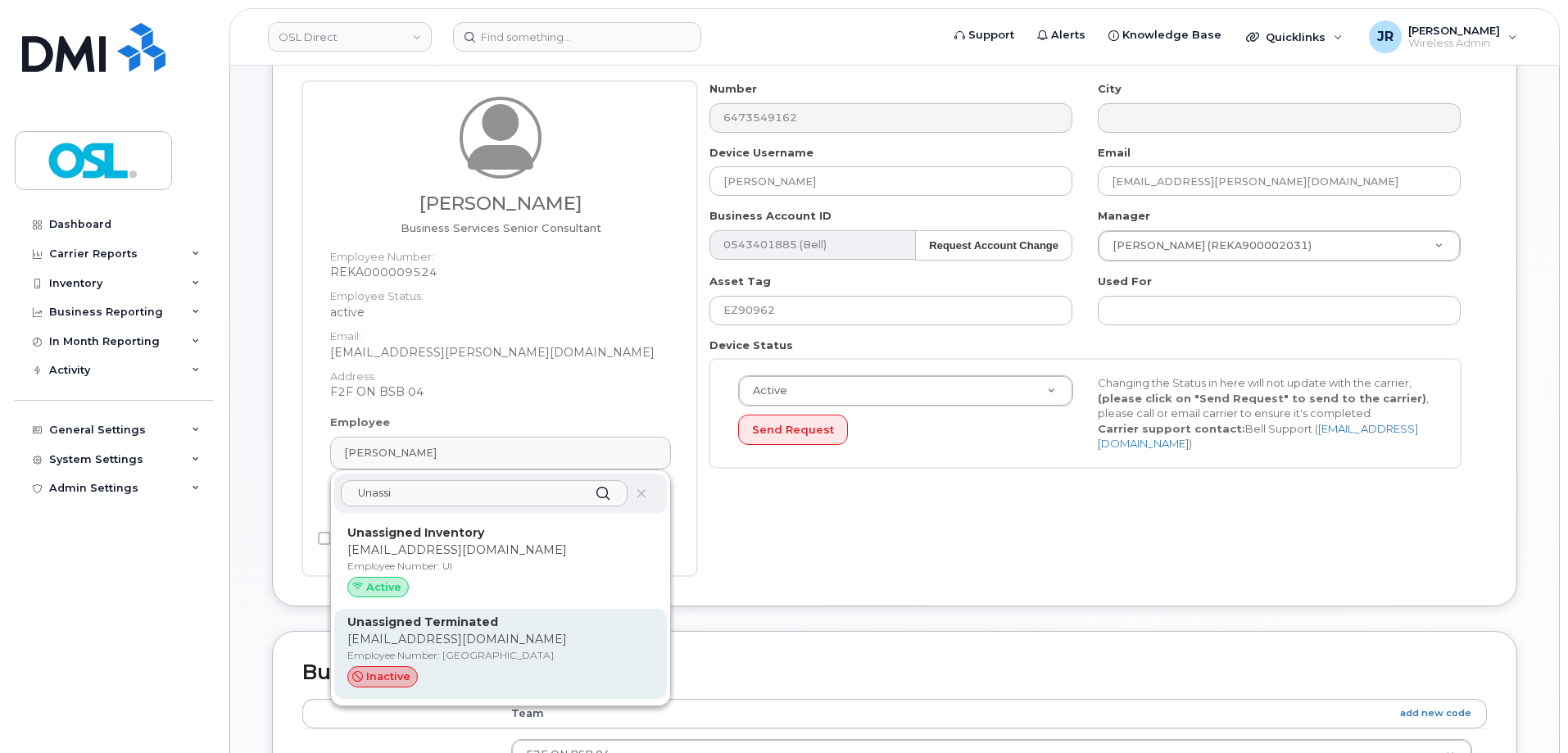
scroll to position [246, 0]
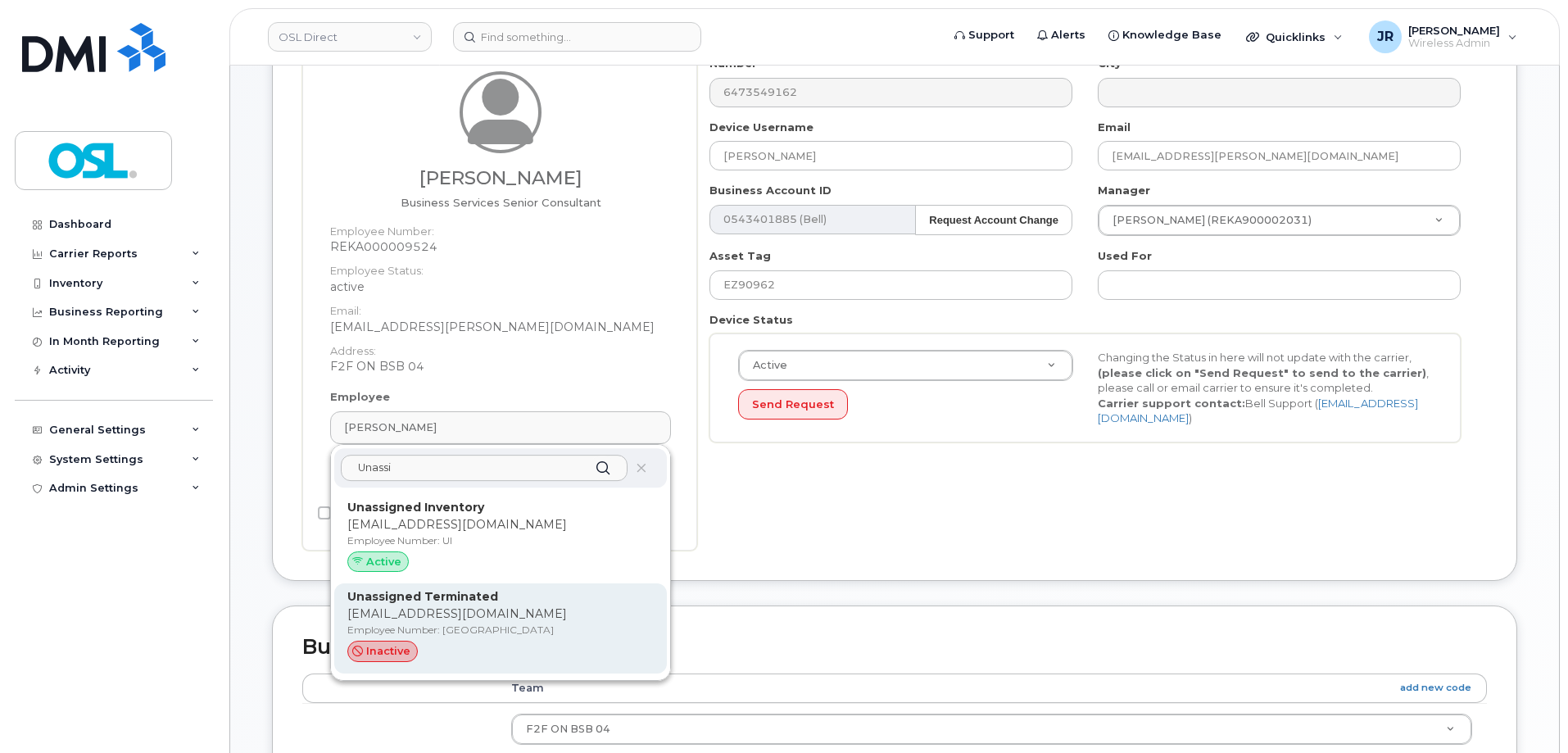
type input "Unassi"
click at [475, 614] on p "support_2@osldirect.com" at bounding box center [500, 615] width 307 height 18
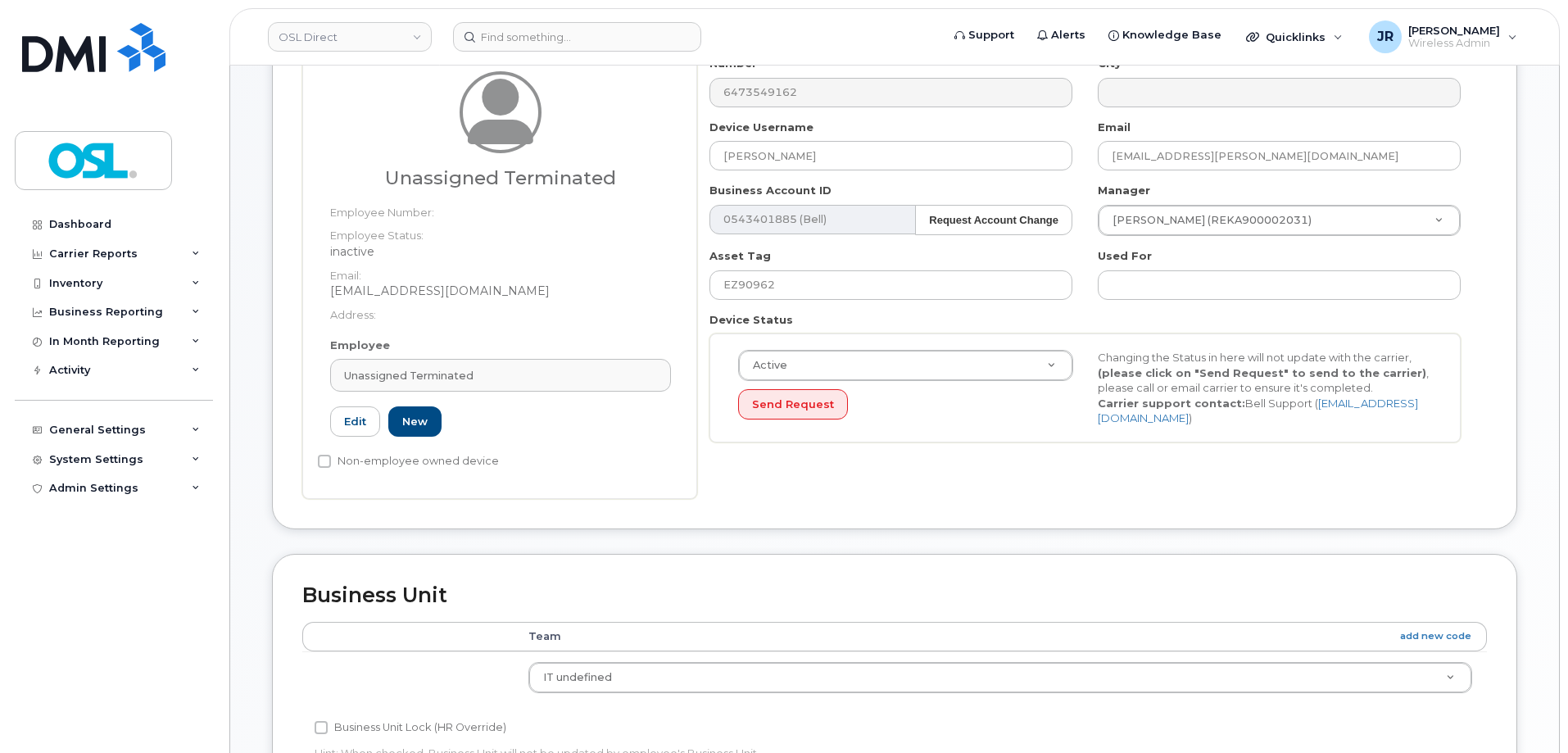
type input "Unassigned Terminated"
type input "support_2@osldirect.com"
type input "4117510"
type input "UT"
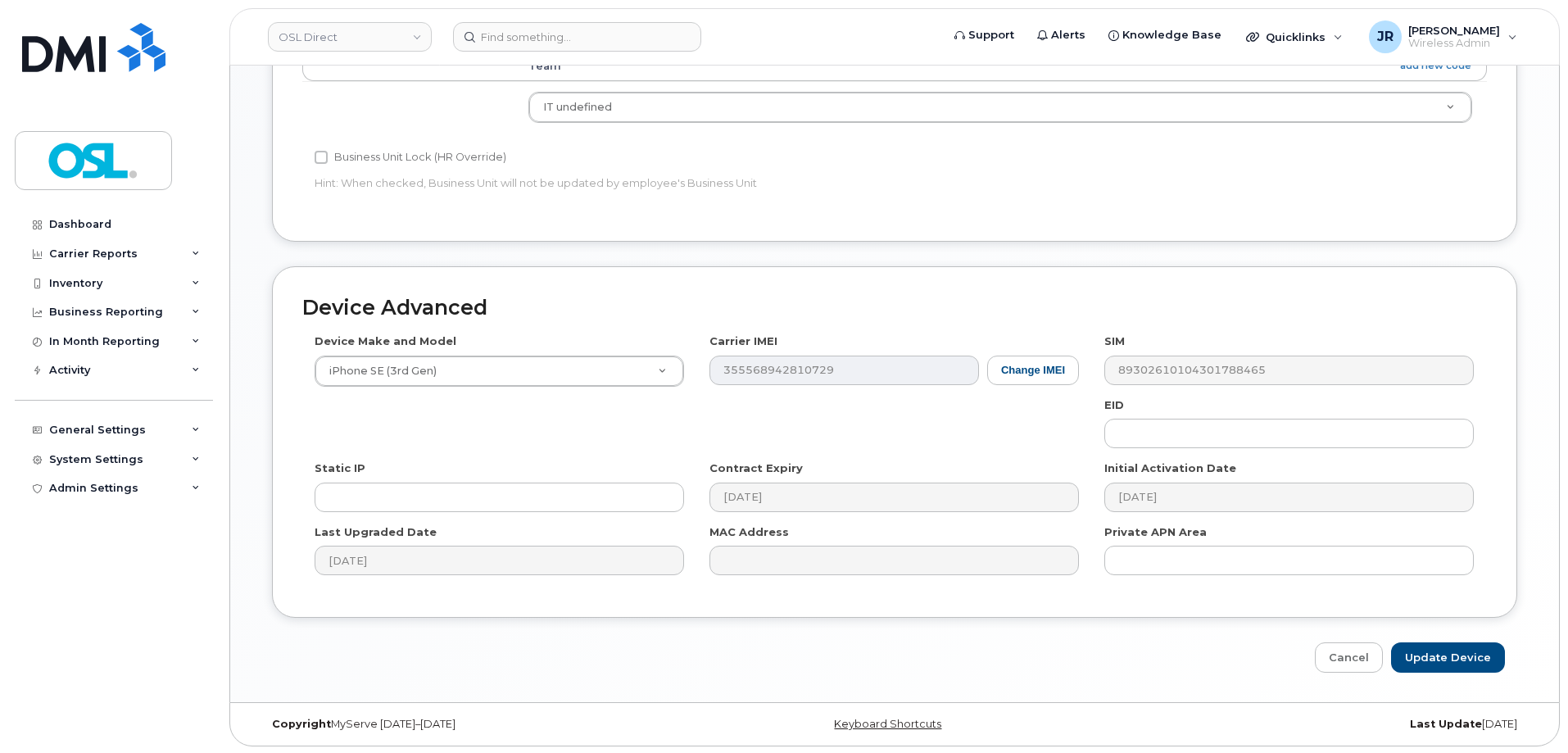
scroll to position [818, 0]
click at [1478, 649] on input "Update Device" at bounding box center [1447, 656] width 114 height 30
type input "Saving..."
